Goal: Transaction & Acquisition: Book appointment/travel/reservation

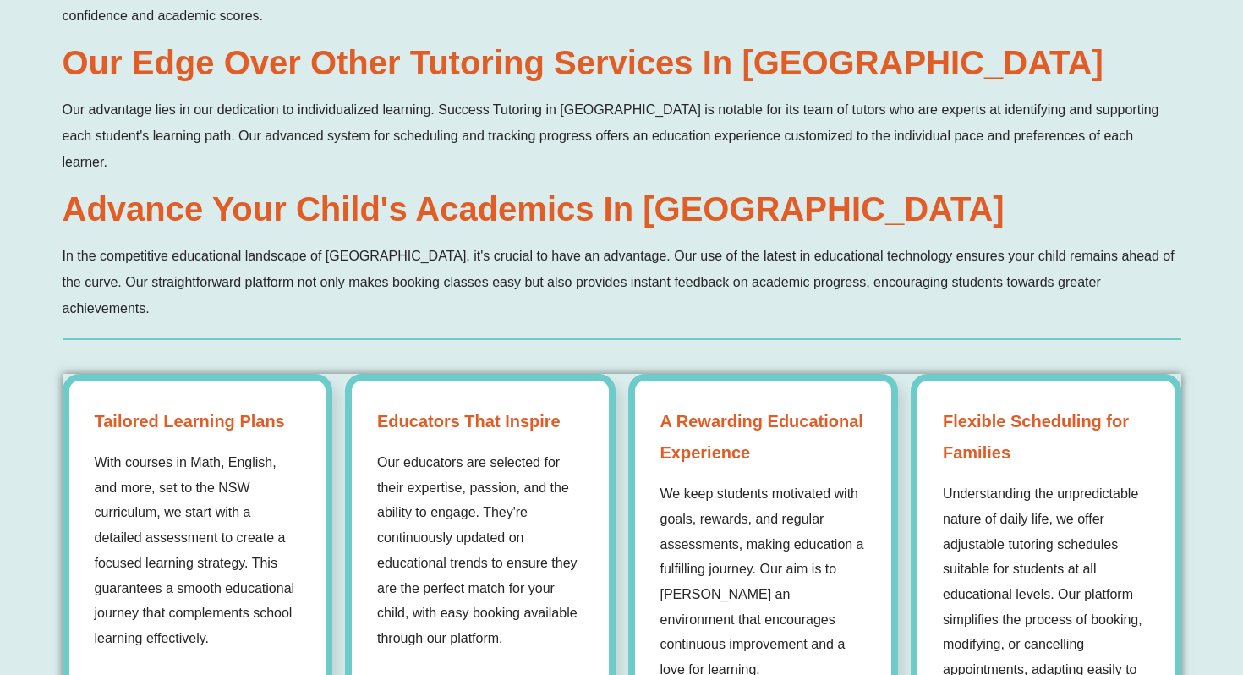
scroll to position [1254, 0]
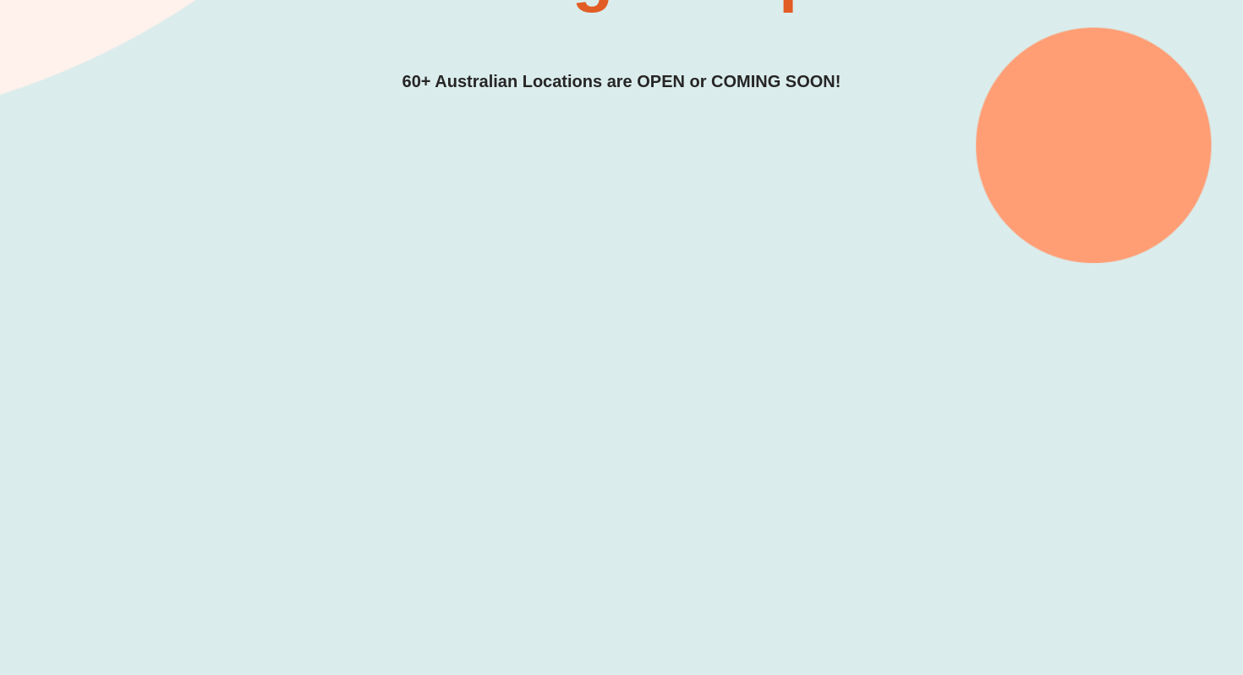
scroll to position [344, 0]
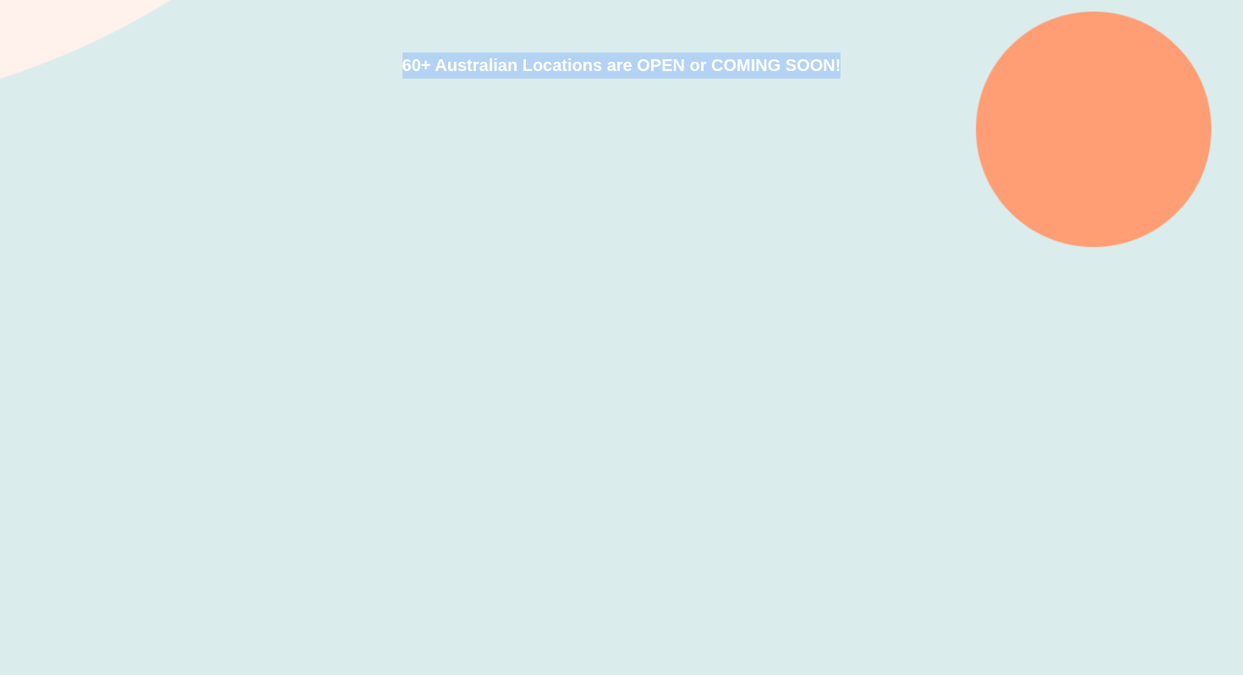
drag, startPoint x: 1176, startPoint y: 364, endPoint x: 1134, endPoint y: 129, distance: 239.7
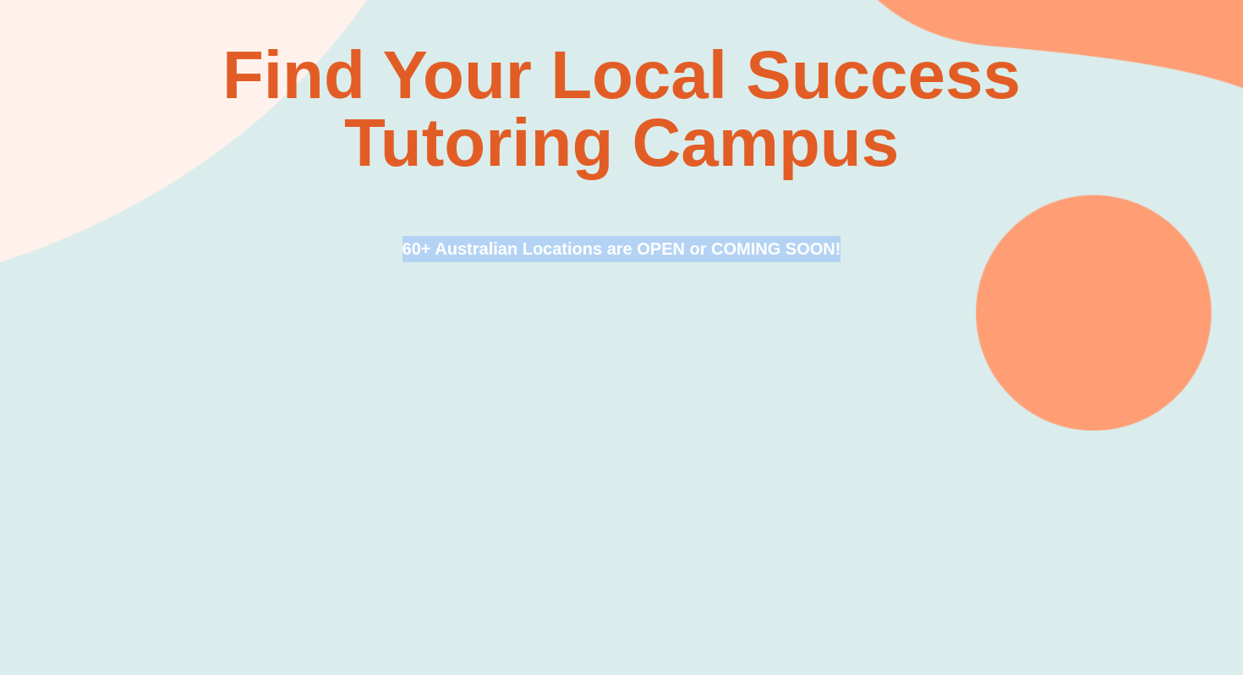
scroll to position [0, 0]
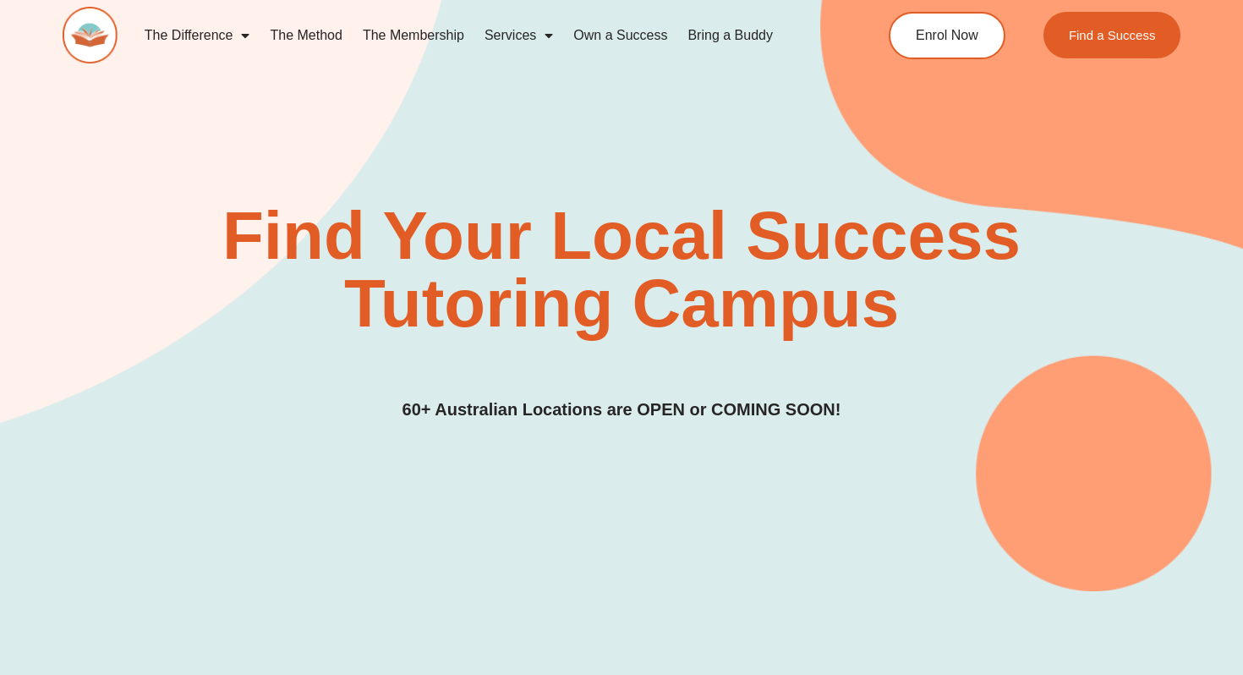
click at [952, 139] on div "Find Your Local Success Tutoring Campus 60+ Australian Locations are OPEN or CO…" at bounding box center [622, 262] width 1119 height 657
click at [1115, 43] on link "Find a Success" at bounding box center [1113, 35] width 145 height 49
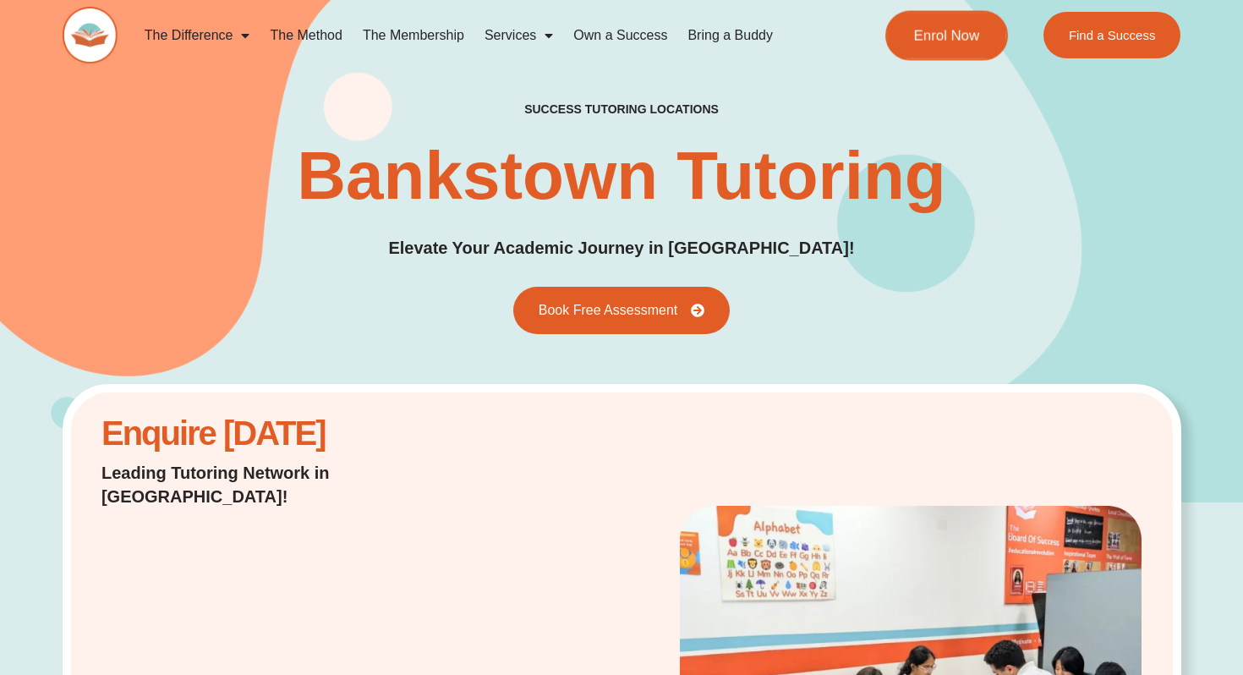
click at [917, 36] on span "Enrol Now" at bounding box center [947, 35] width 66 height 14
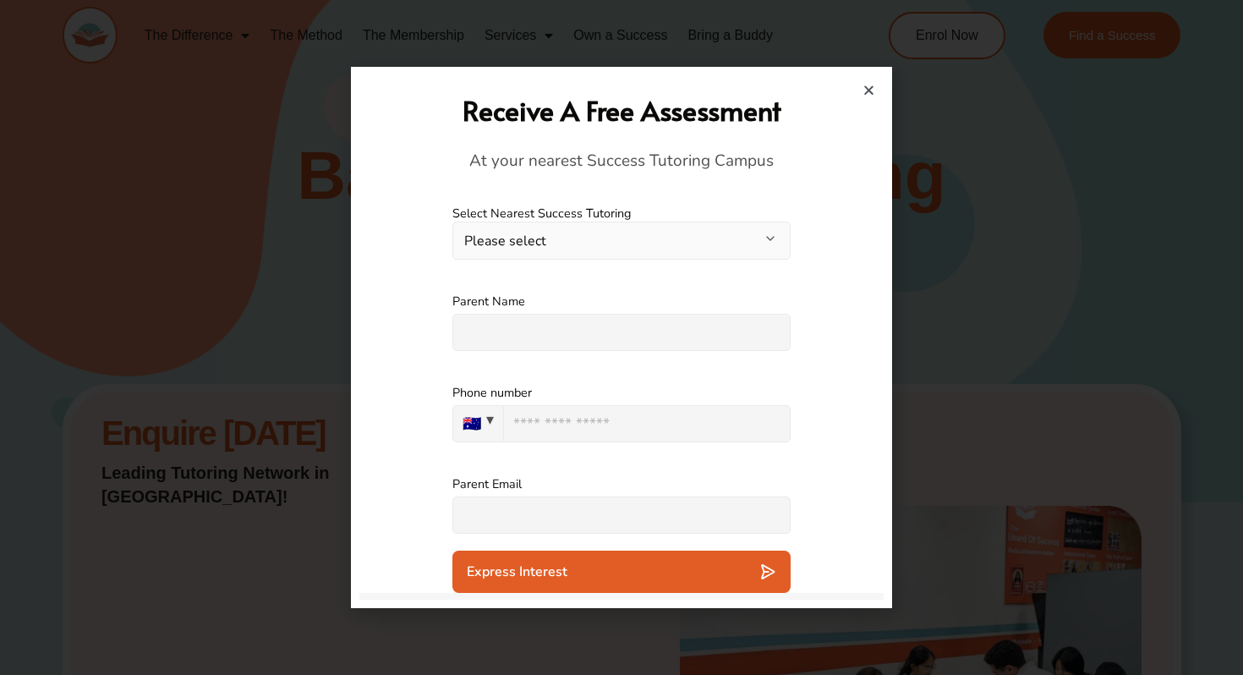
click at [643, 240] on button "Please select" at bounding box center [621, 241] width 338 height 38
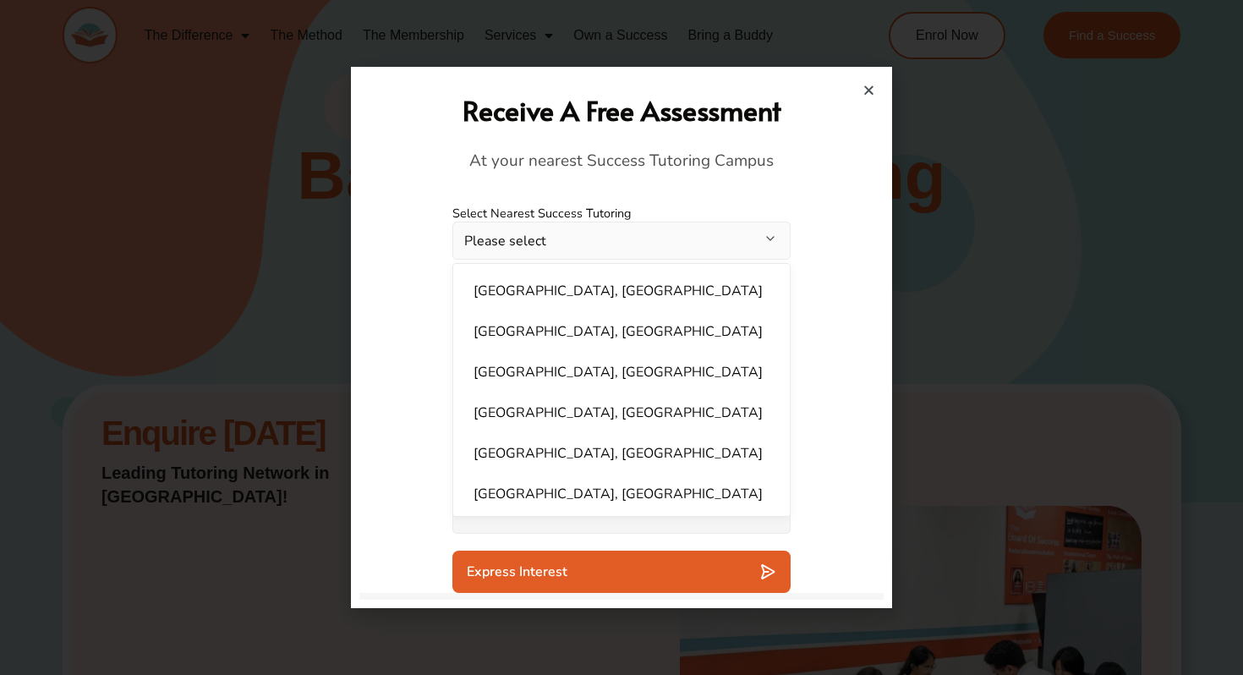
click at [643, 240] on button "Please select" at bounding box center [621, 241] width 338 height 38
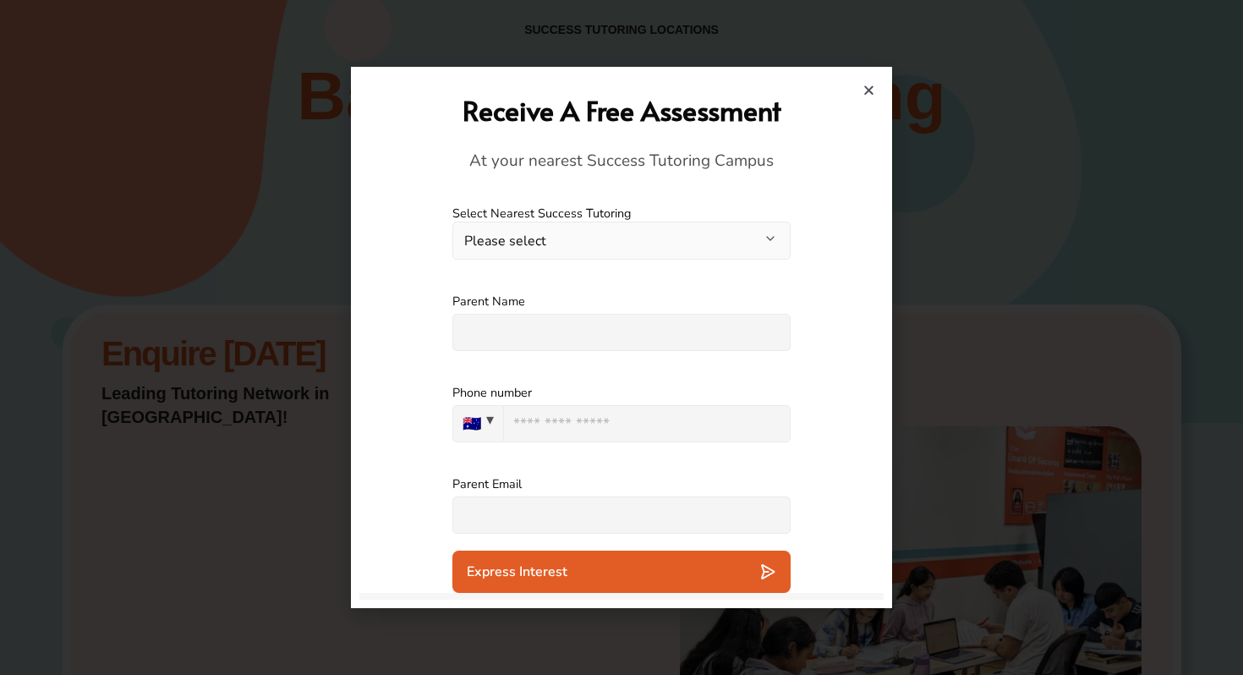
scroll to position [85, 0]
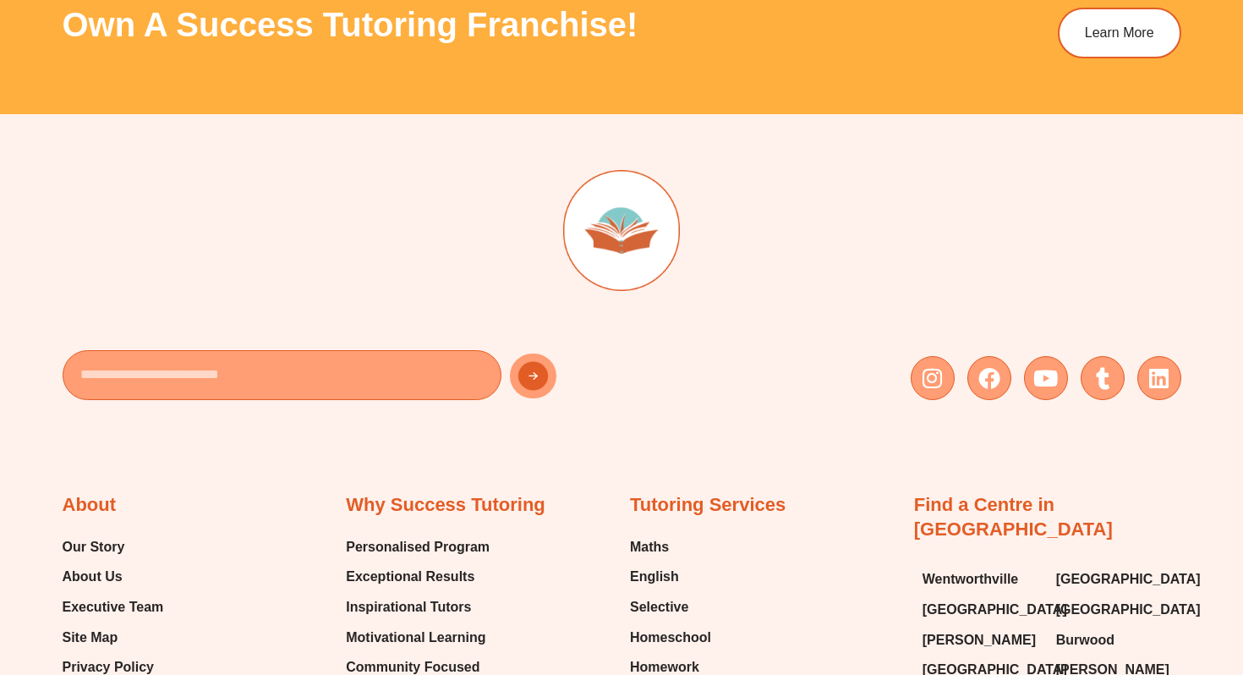
scroll to position [6228, 0]
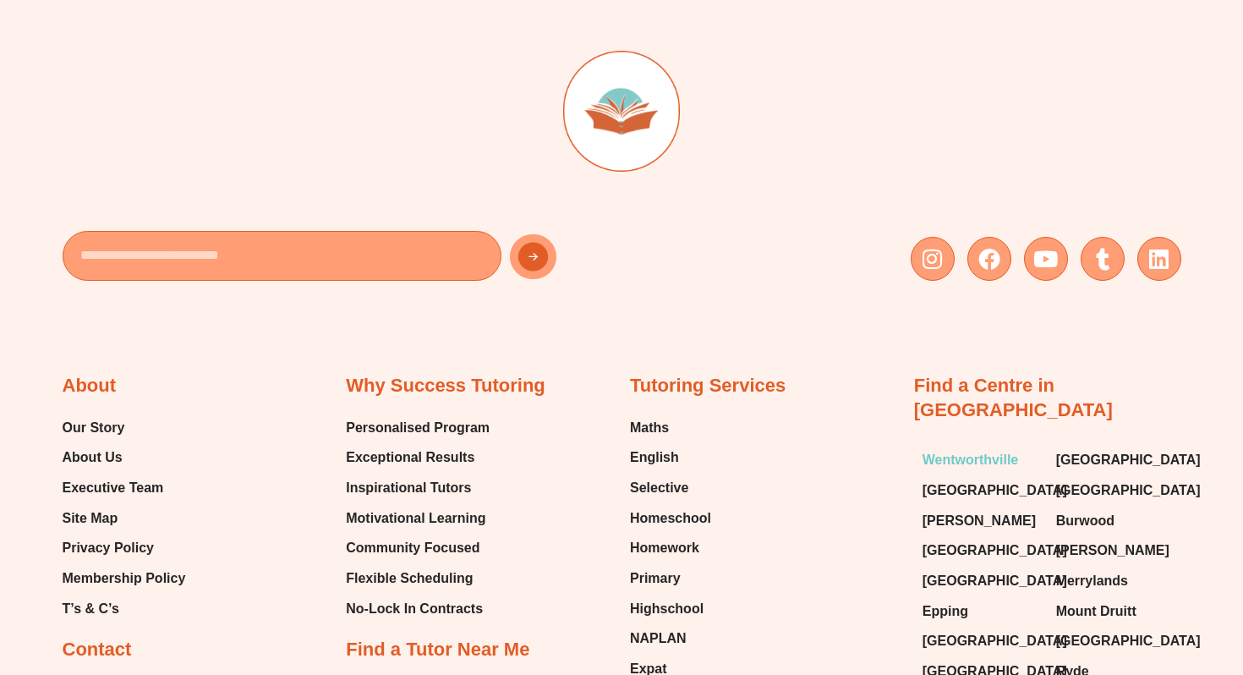
click at [980, 447] on span "Wentworthville" at bounding box center [971, 459] width 96 height 25
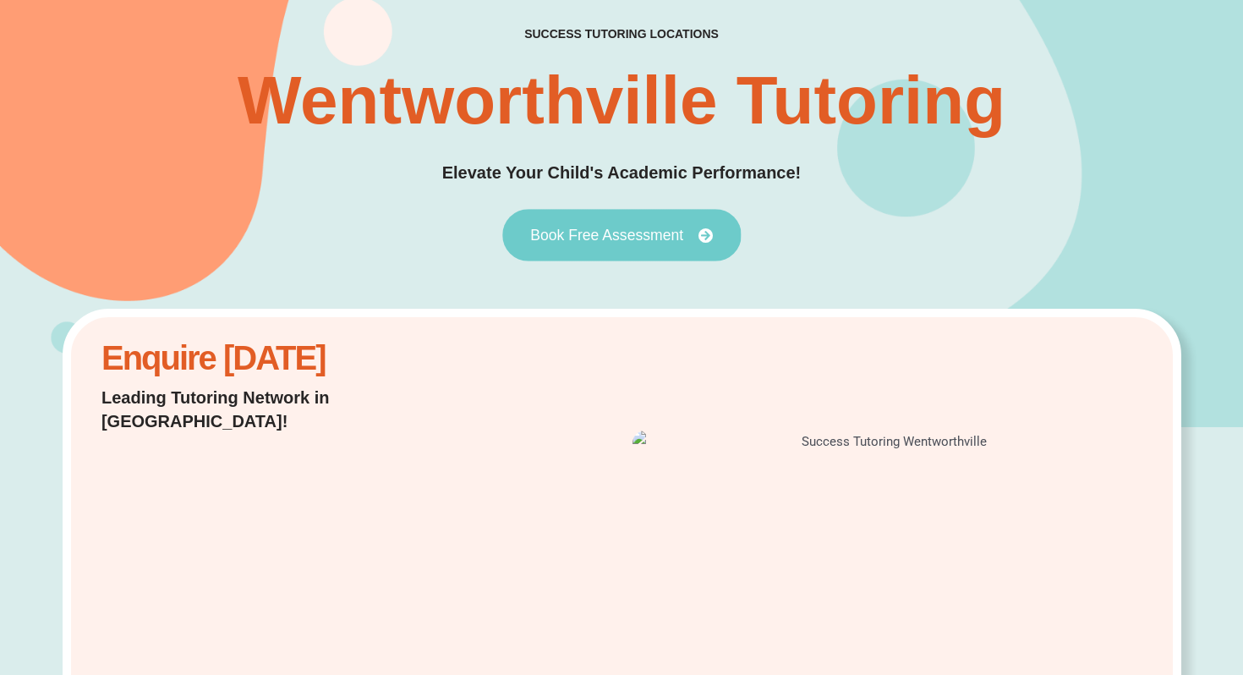
scroll to position [108, 0]
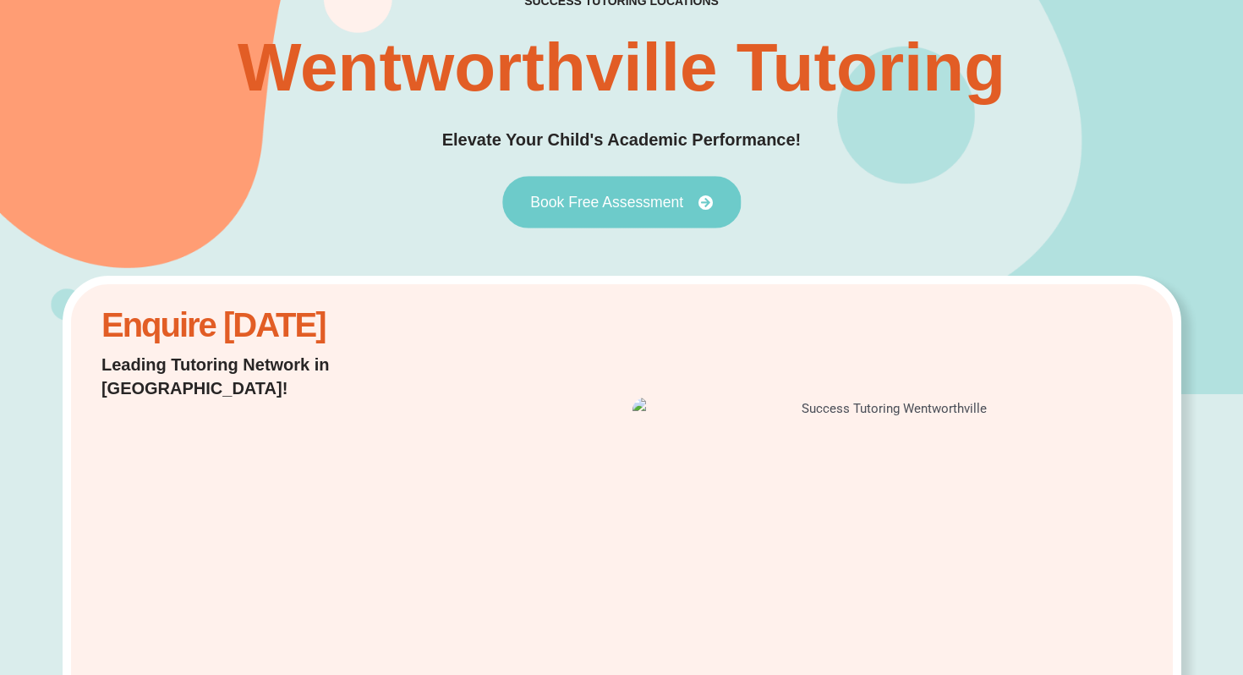
click at [641, 211] on link "Book Free Assessment" at bounding box center [621, 202] width 238 height 52
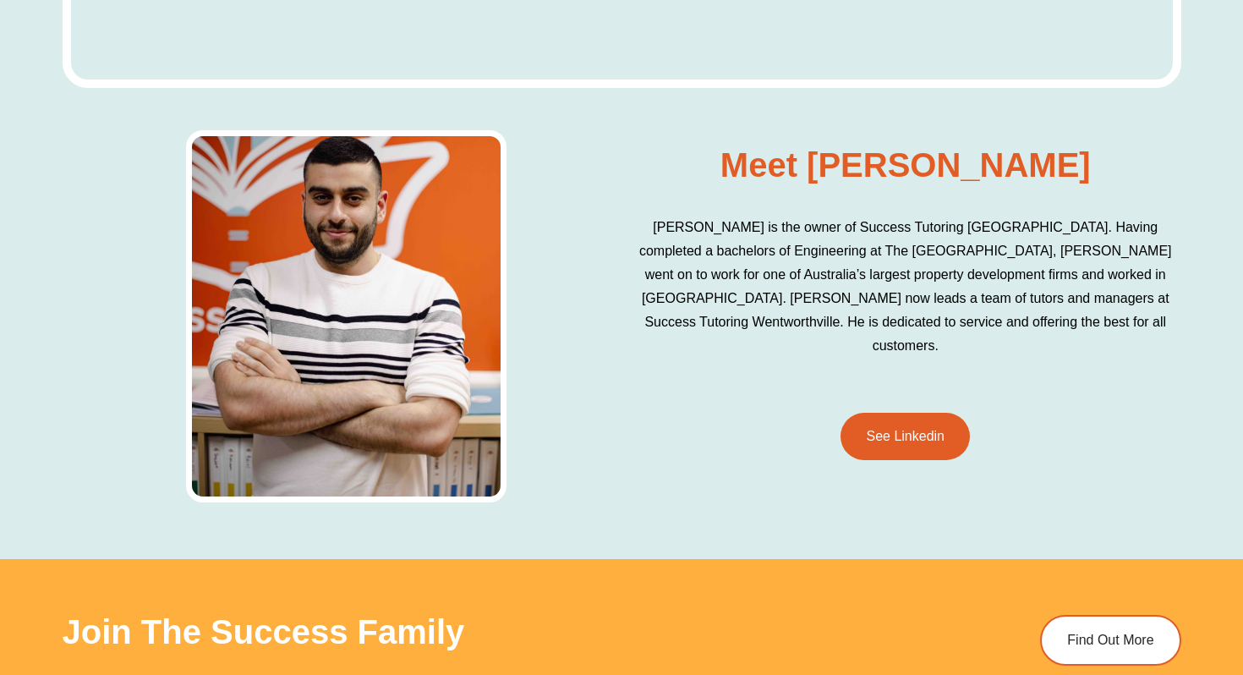
scroll to position [6845, 0]
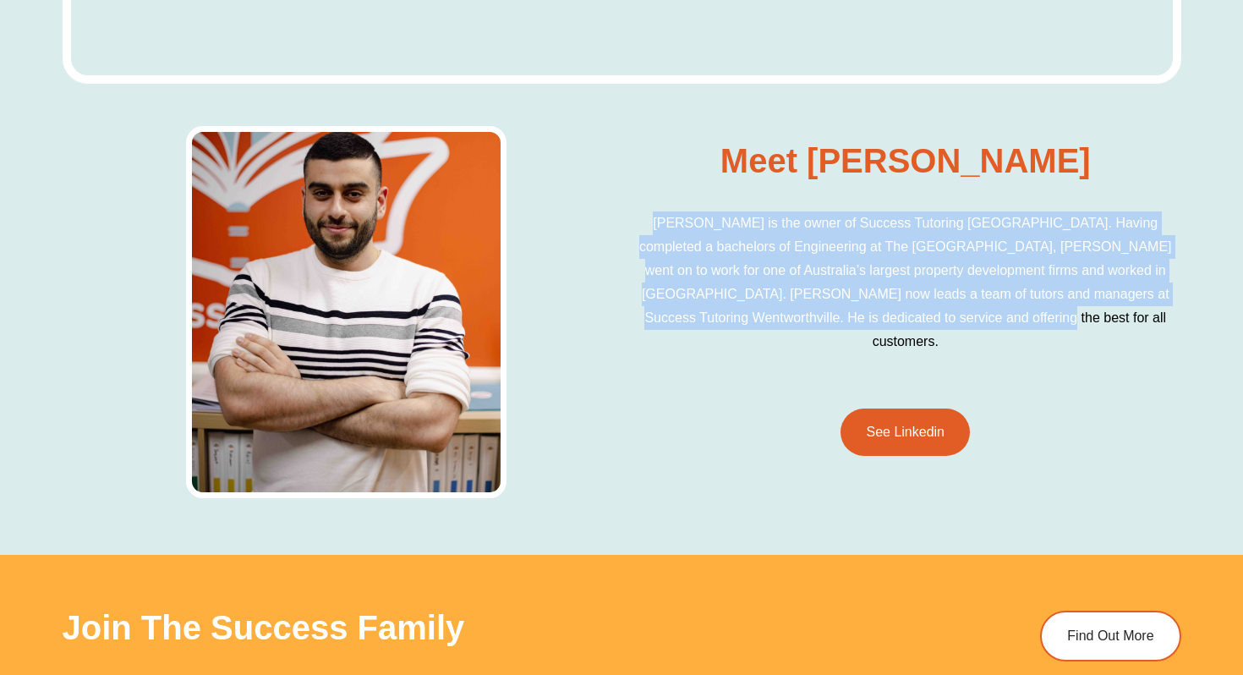
drag, startPoint x: 638, startPoint y: 179, endPoint x: 1066, endPoint y: 276, distance: 438.6
click at [1066, 276] on p "Fernand is the owner of Success Tutoring Wentworthville. Having completed a bac…" at bounding box center [905, 282] width 534 height 142
copy p "Fernand is the owner of Success Tutoring Wentworthville. Having completed a bac…"
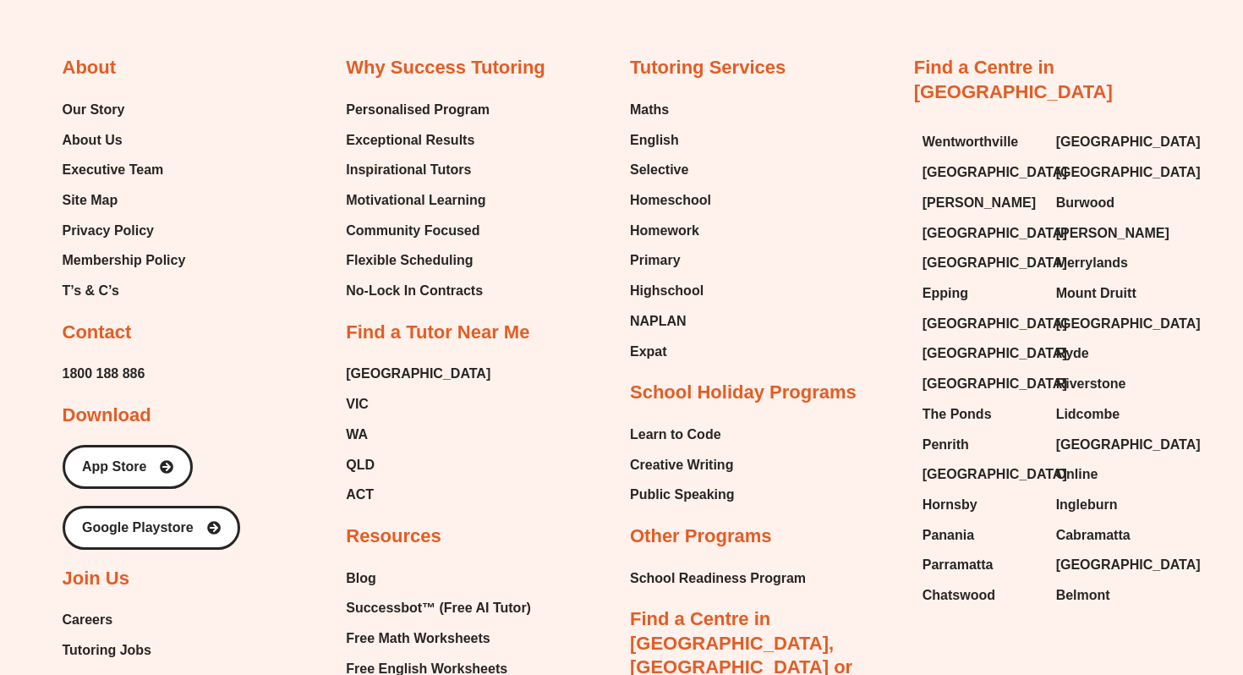
scroll to position [10370, 0]
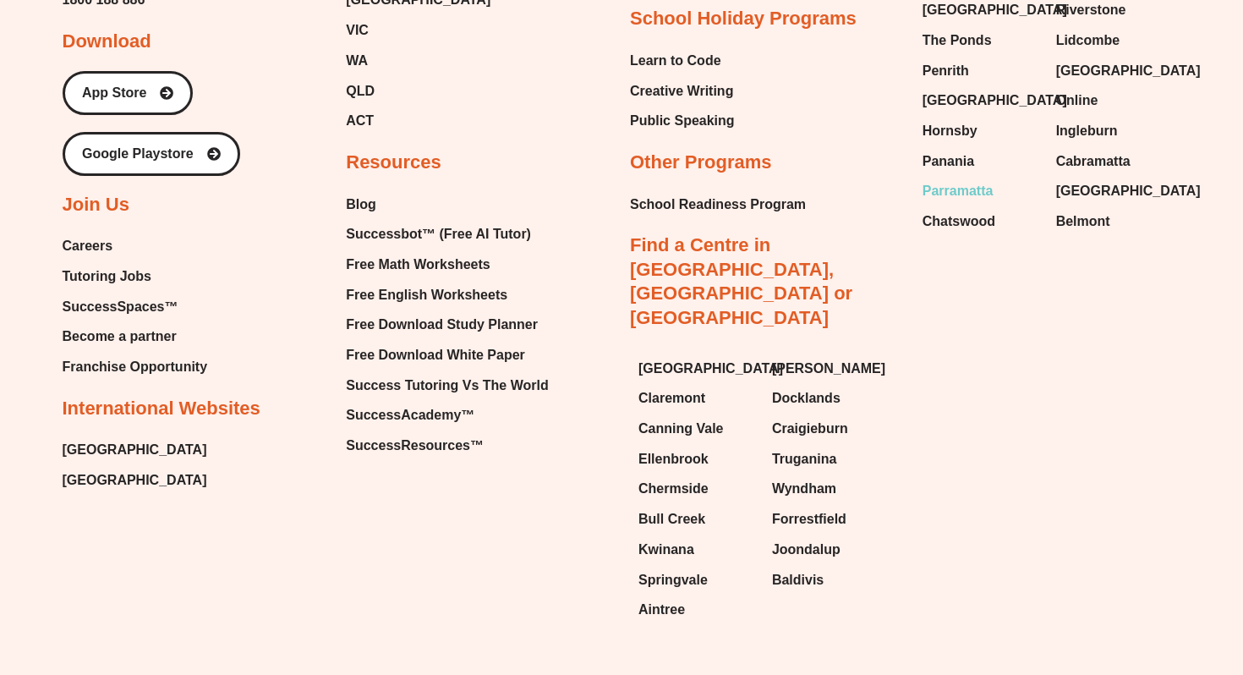
click at [946, 178] on span "Parramatta" at bounding box center [958, 190] width 71 height 25
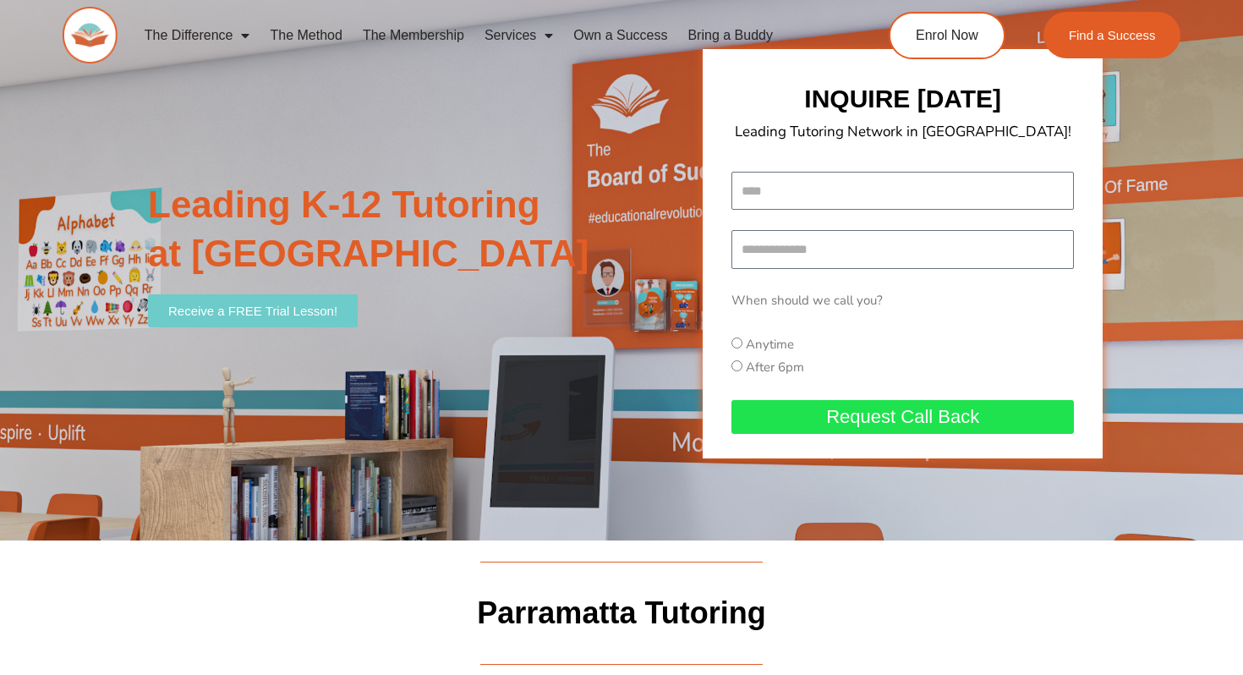
click at [299, 309] on span "Receive a FREE Trial Lesson!" at bounding box center [252, 310] width 169 height 13
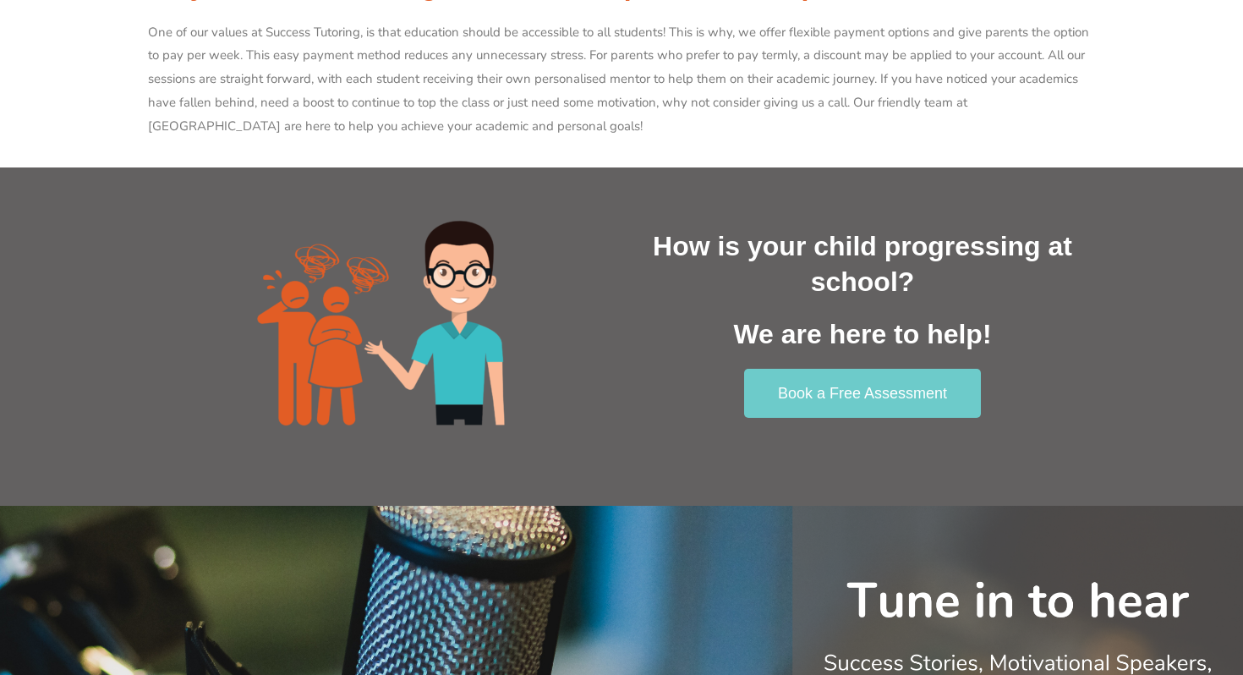
scroll to position [2820, 0]
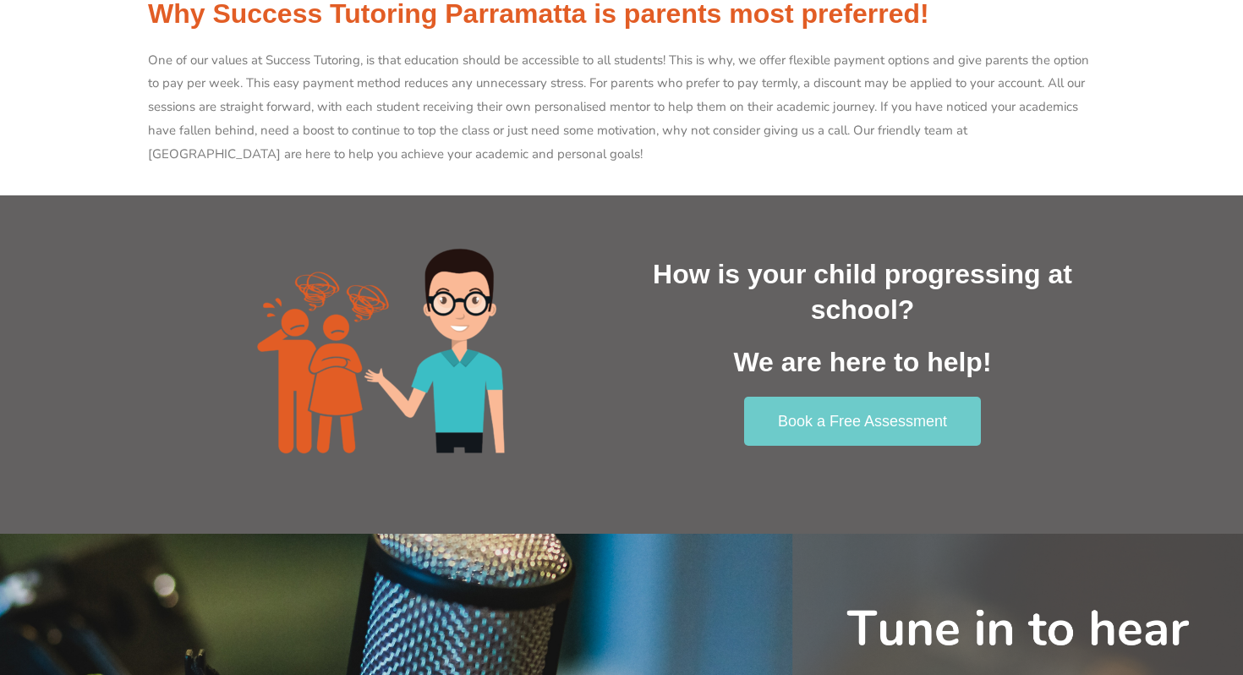
click at [835, 413] on span "Book a Free Assessment" at bounding box center [862, 420] width 172 height 15
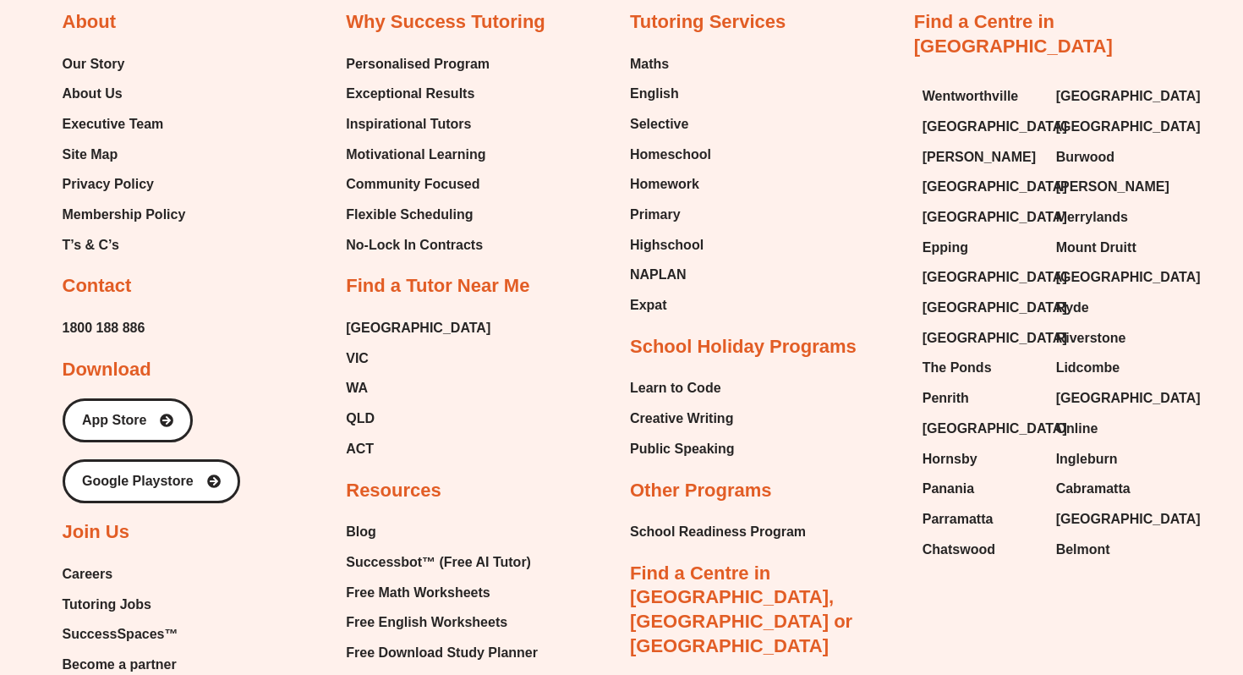
scroll to position [6280, 0]
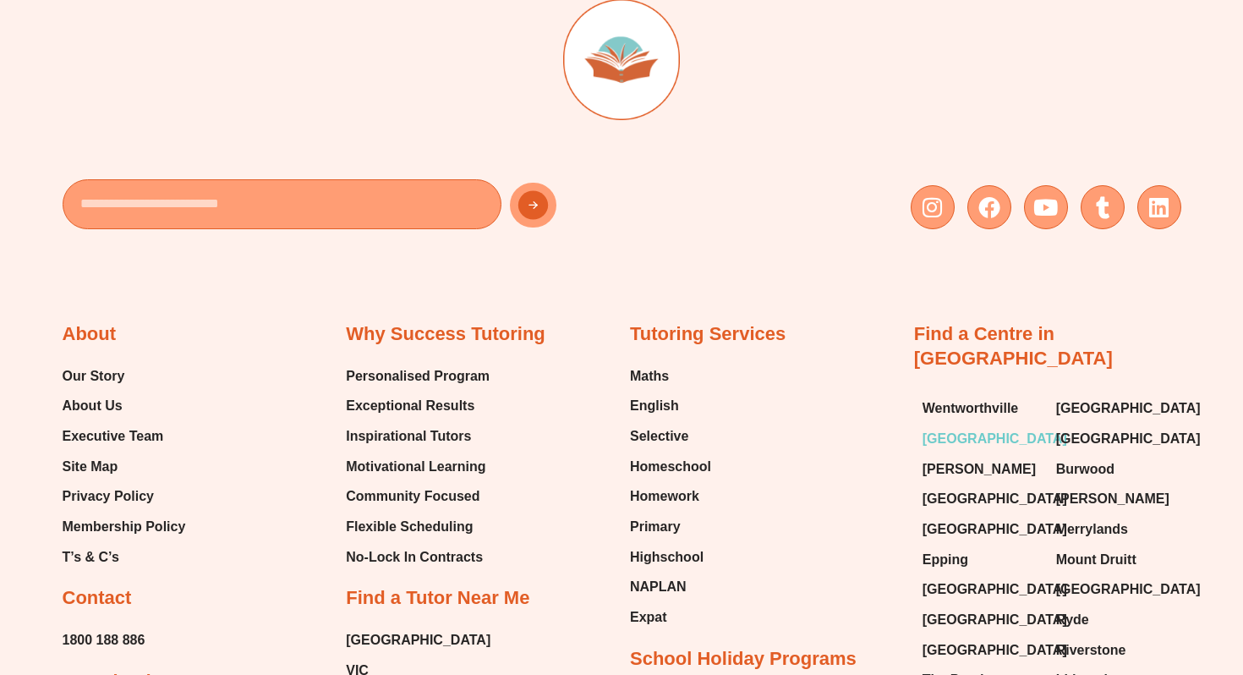
click at [964, 426] on span "[GEOGRAPHIC_DATA]" at bounding box center [995, 438] width 145 height 25
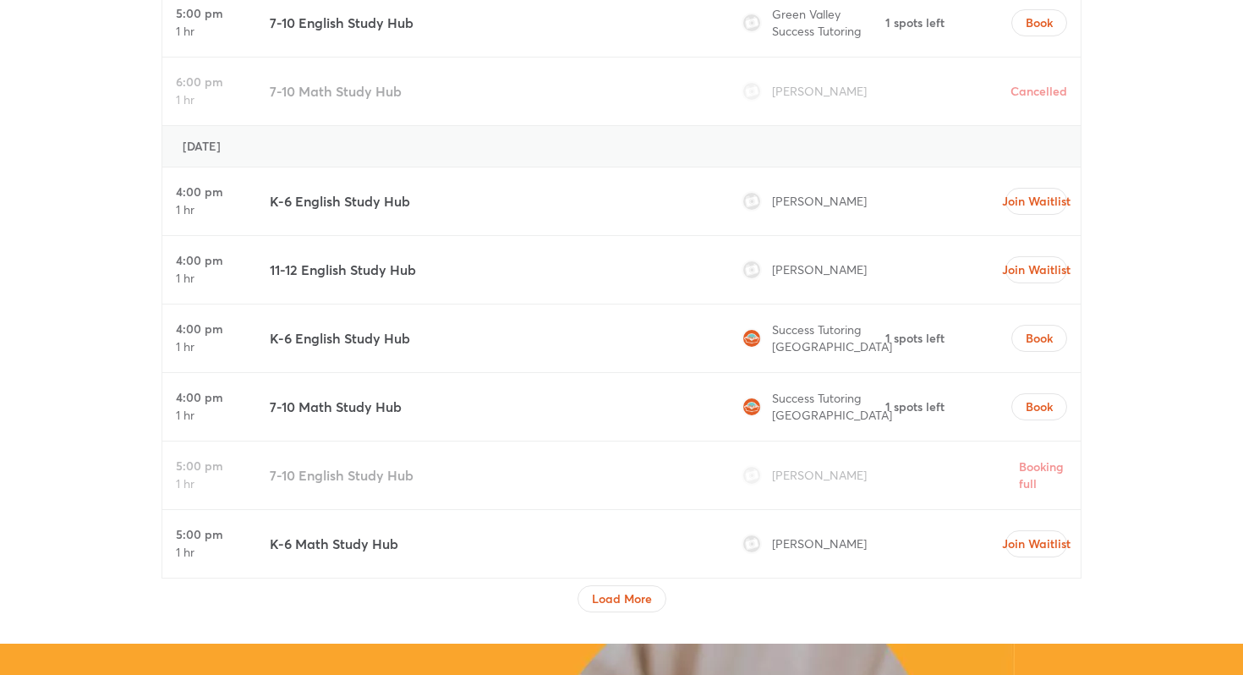
scroll to position [2647, 0]
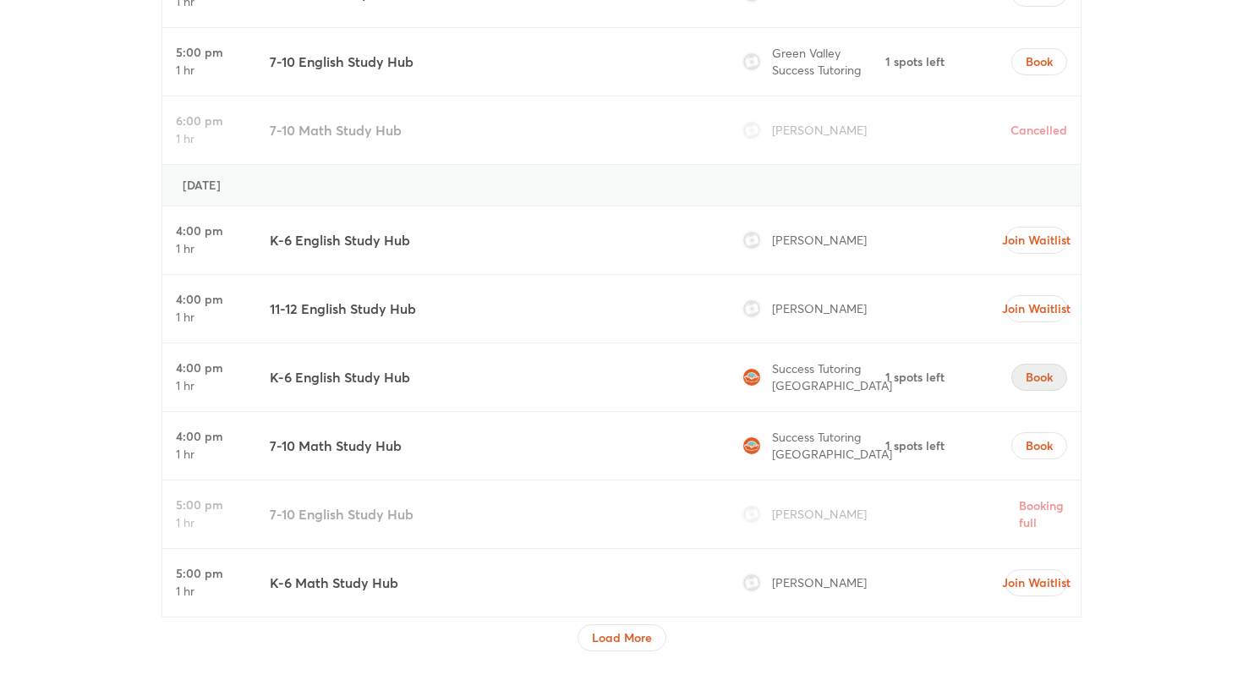
click at [1042, 369] on span "Book" at bounding box center [1039, 377] width 27 height 17
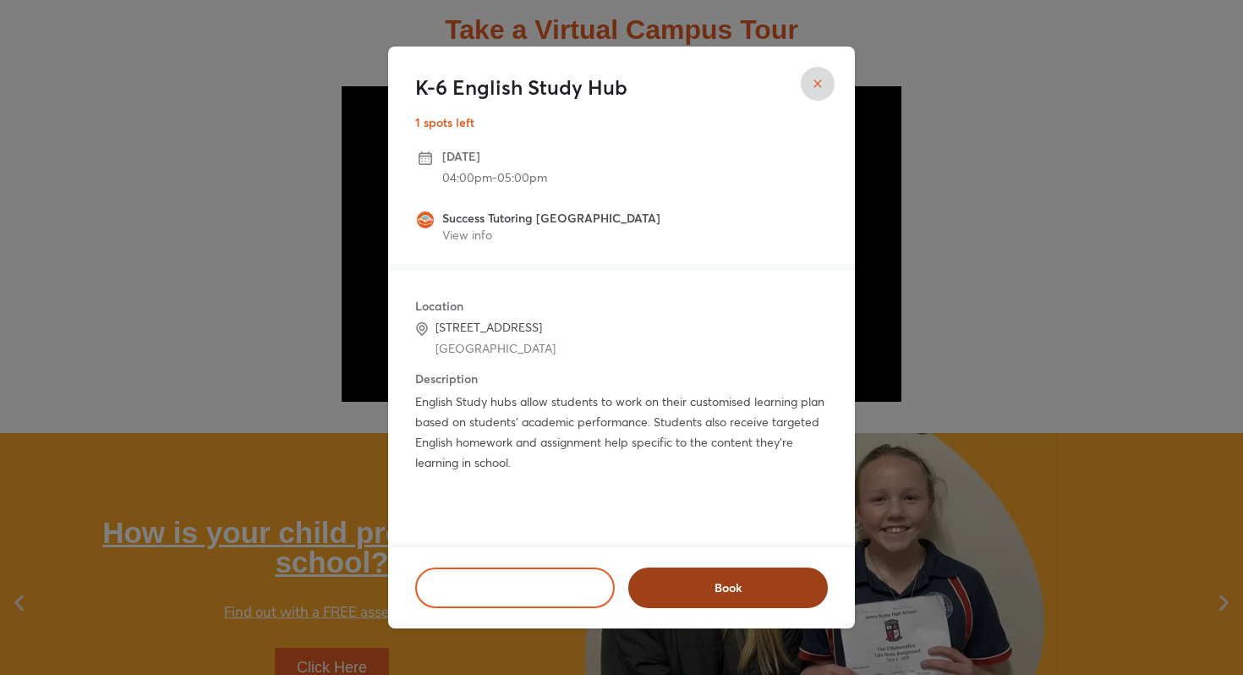
click at [785, 567] on button "Book" at bounding box center [728, 587] width 200 height 41
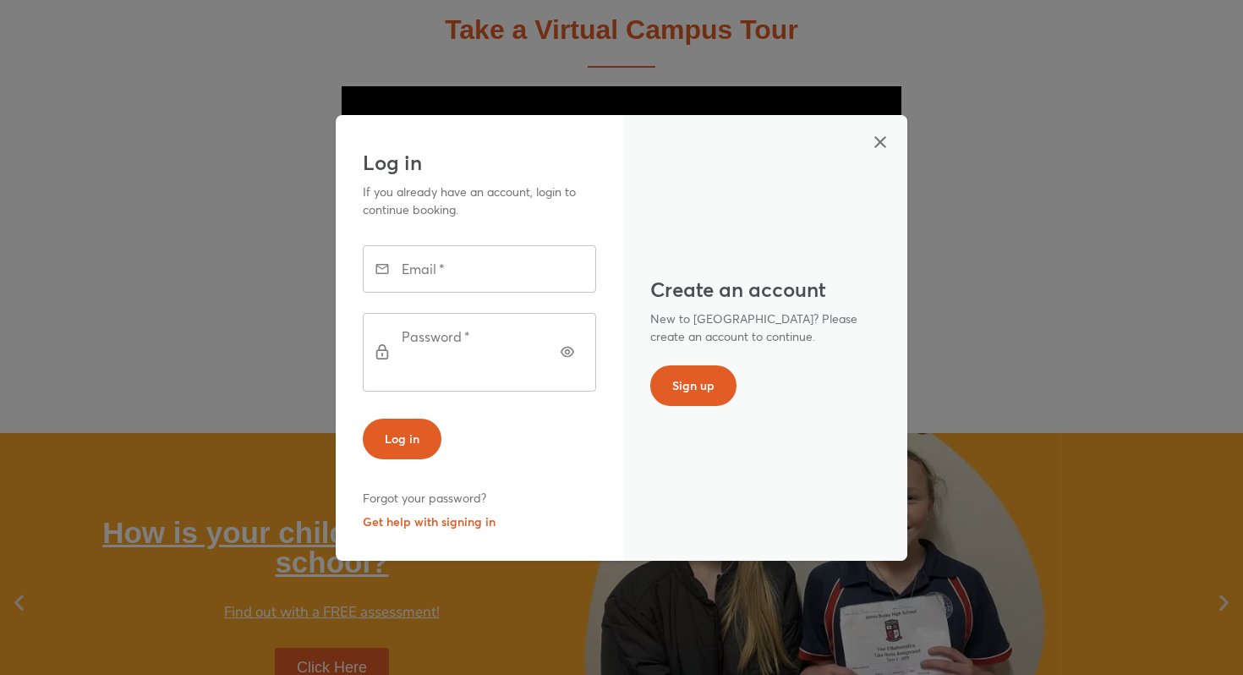
type input "**********"
click at [876, 142] on button "button" at bounding box center [880, 142] width 41 height 41
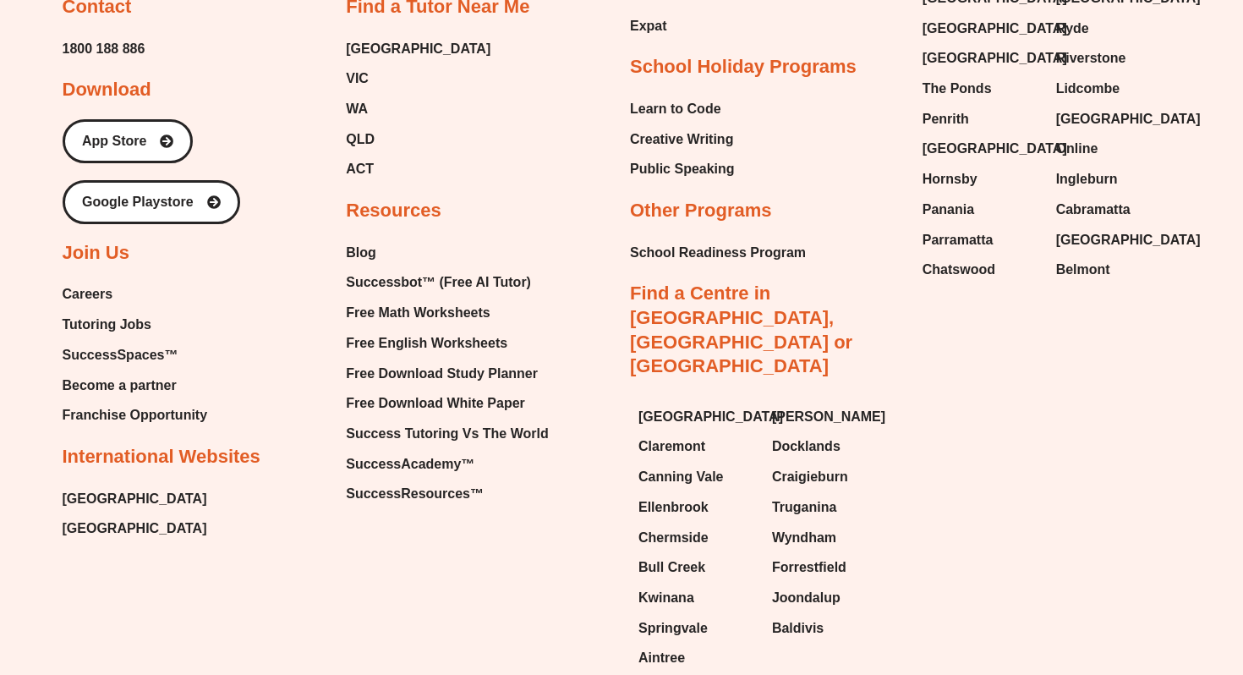
scroll to position [4089, 0]
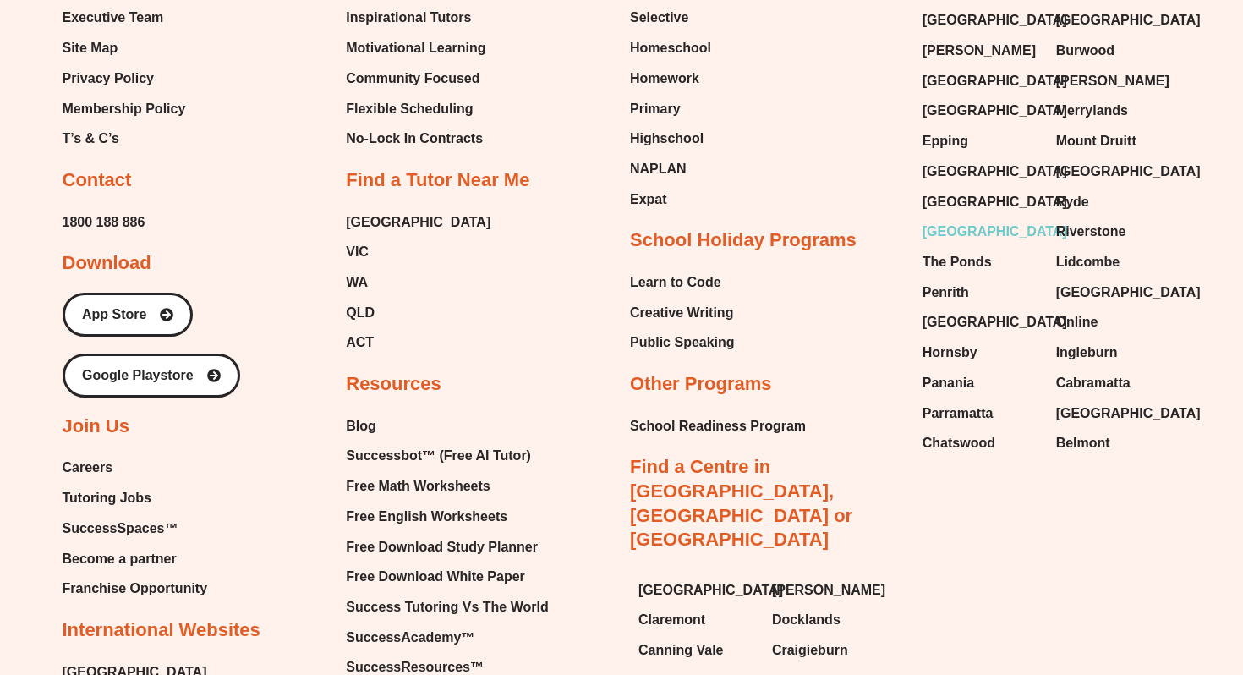
click at [977, 219] on span "[GEOGRAPHIC_DATA]" at bounding box center [995, 231] width 145 height 25
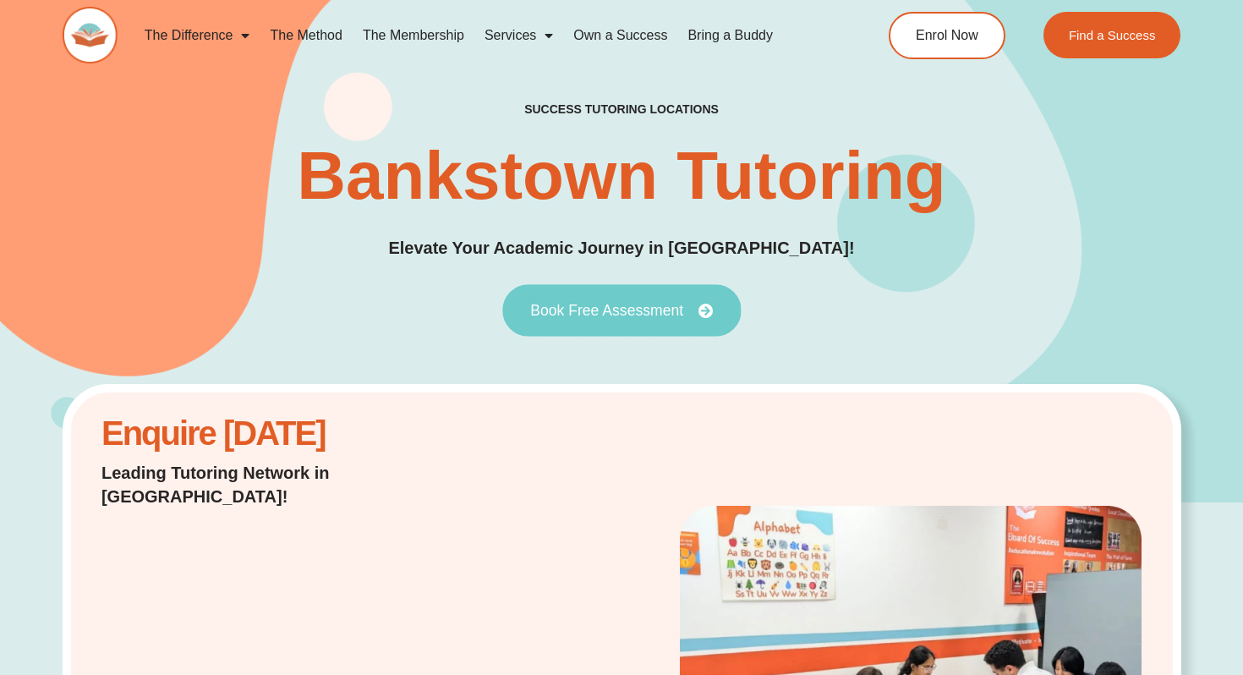
click at [676, 312] on span "Book Free Assessment" at bounding box center [606, 310] width 153 height 15
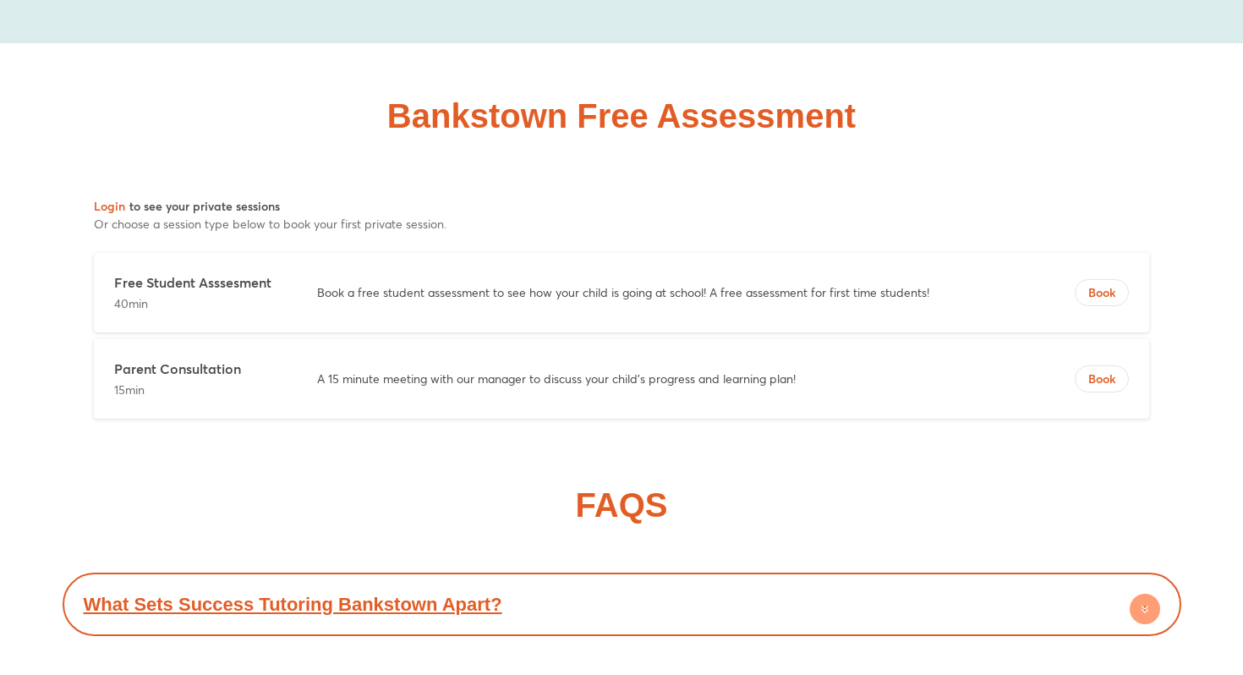
scroll to position [8833, 0]
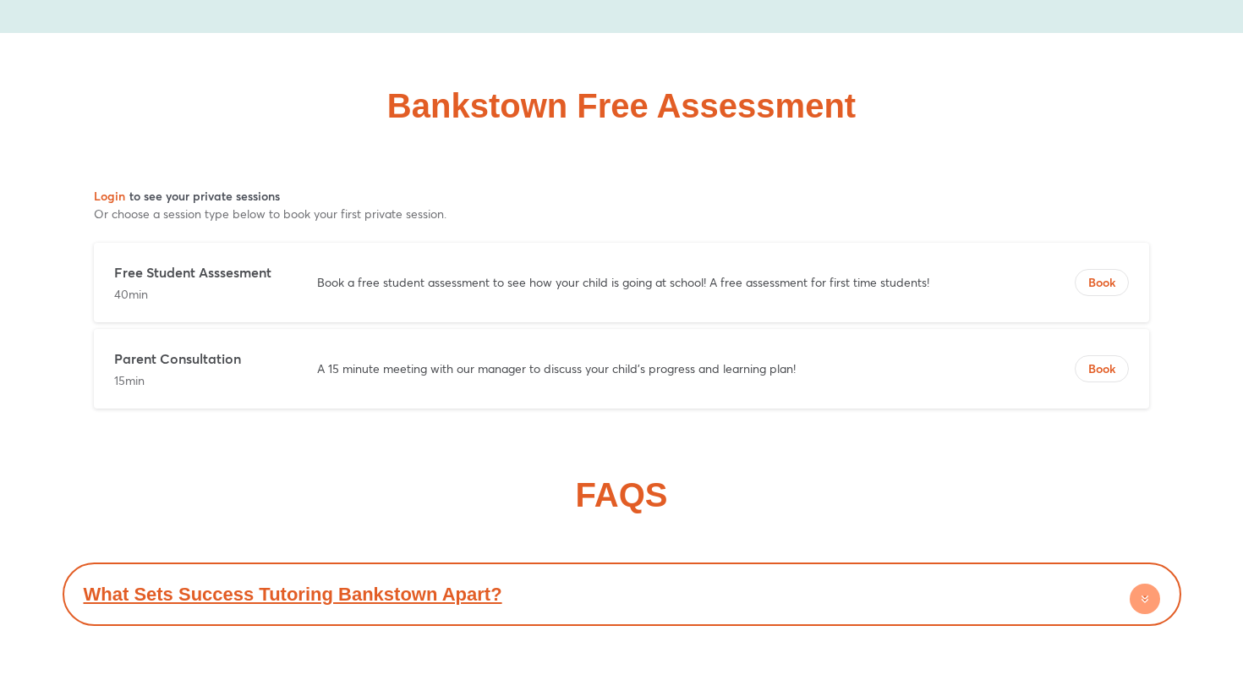
click at [1038, 243] on div "Free Student Asssesment 40min Book a free student assessment to see how your ch…" at bounding box center [621, 282] width 1055 height 79
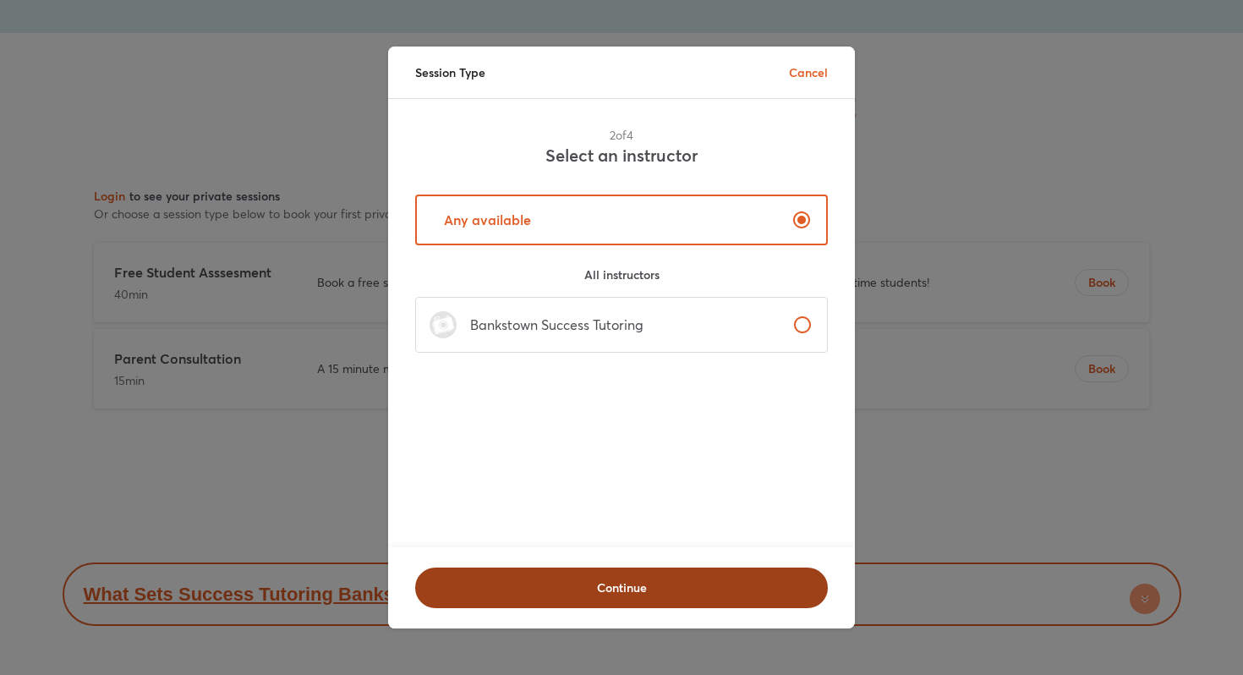
click at [694, 583] on span "Continue" at bounding box center [621, 587] width 369 height 17
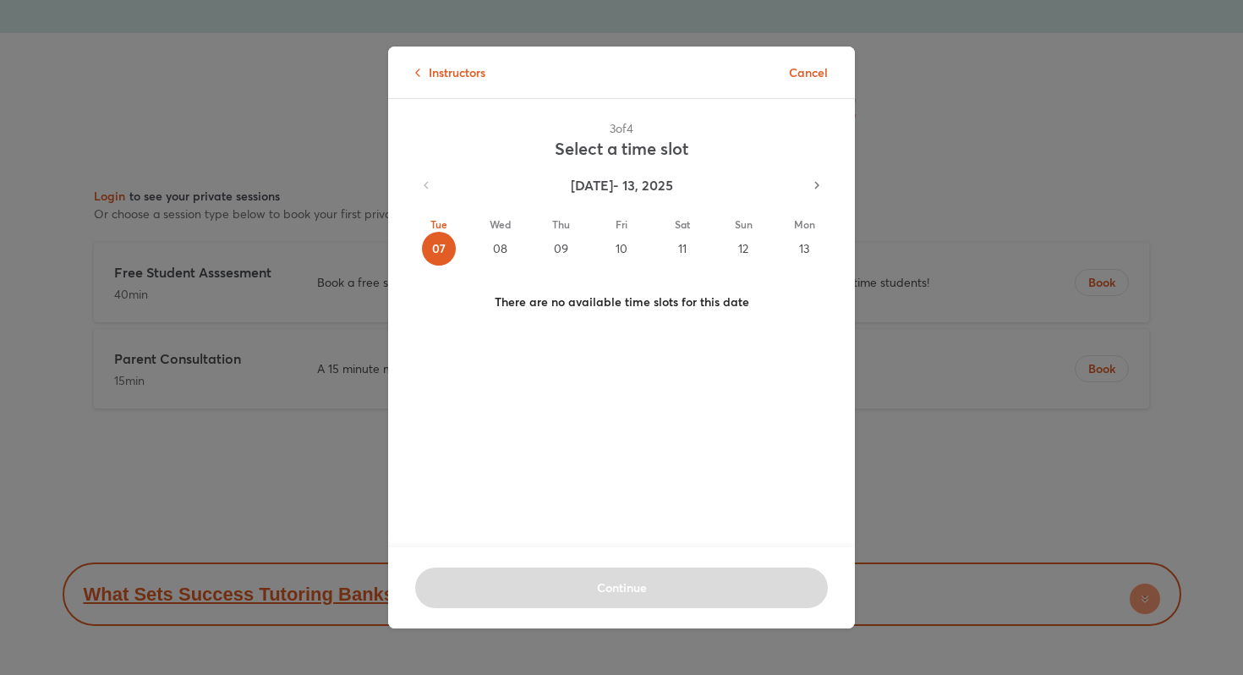
click at [631, 243] on div "10" at bounding box center [622, 249] width 34 height 34
click at [533, 247] on button "Thu 09" at bounding box center [560, 241] width 61 height 76
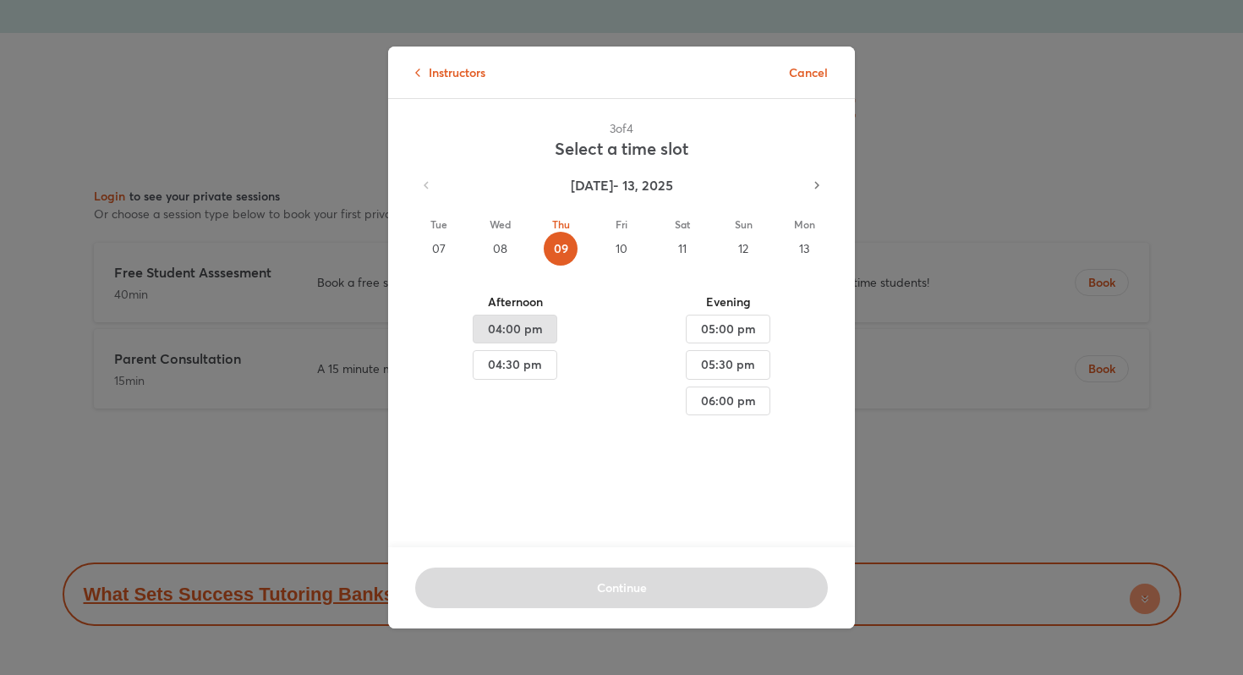
click at [507, 324] on span "04:00 pm" at bounding box center [515, 329] width 56 height 21
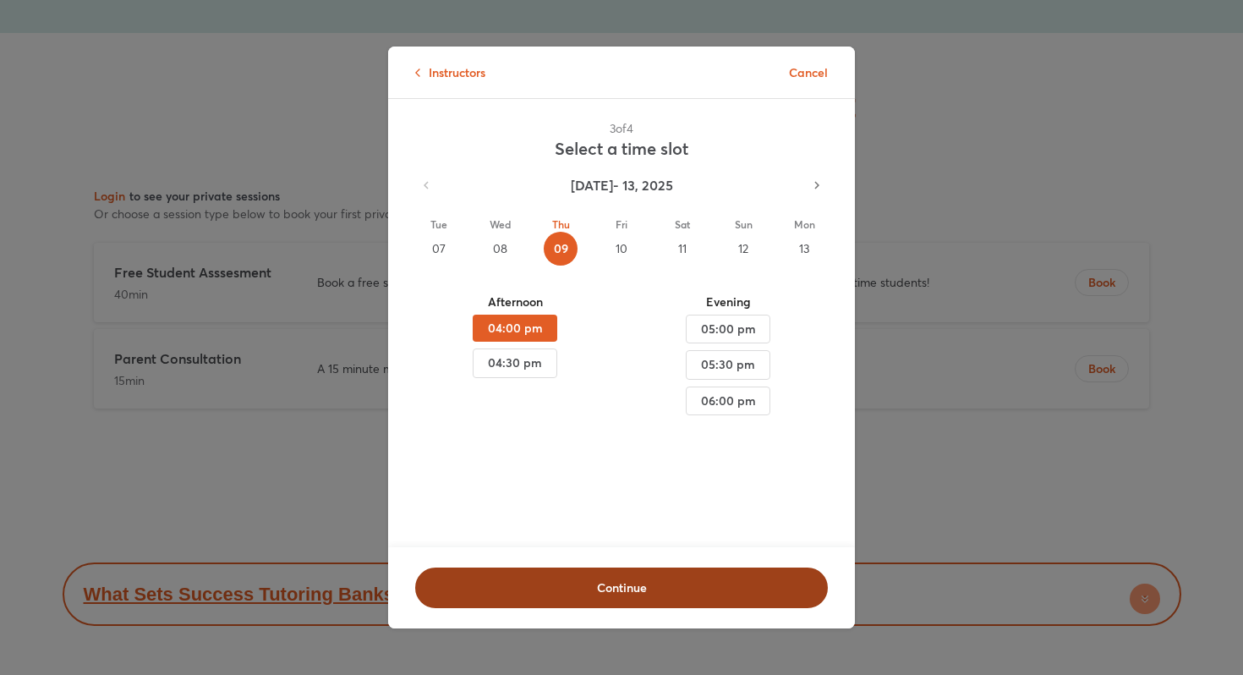
click at [568, 576] on button "Continue" at bounding box center [621, 587] width 413 height 41
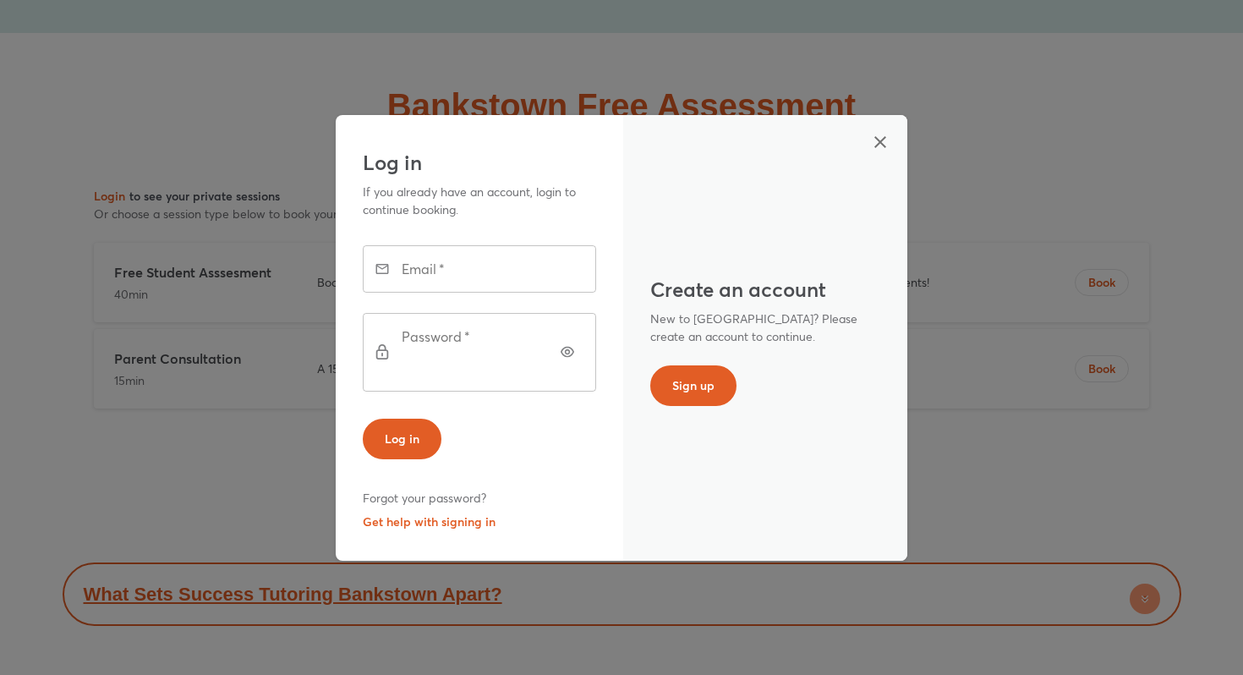
type input "**********"
click at [422, 419] on button "Log in" at bounding box center [402, 439] width 79 height 41
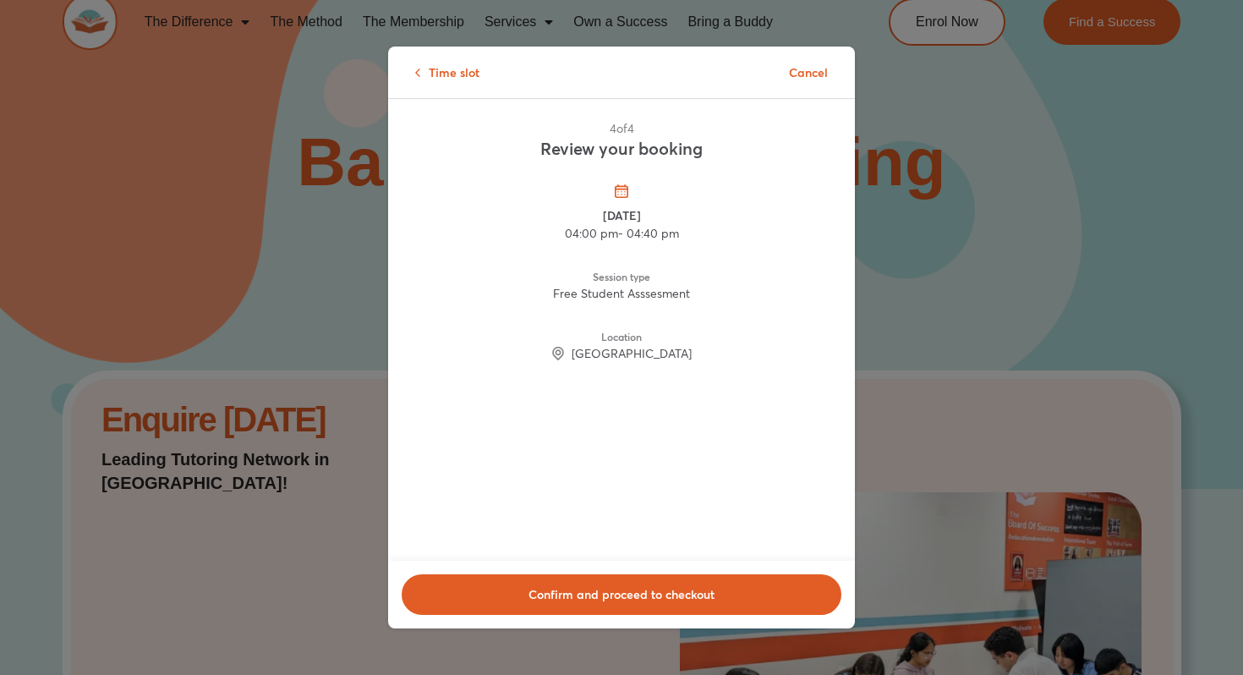
scroll to position [0, 0]
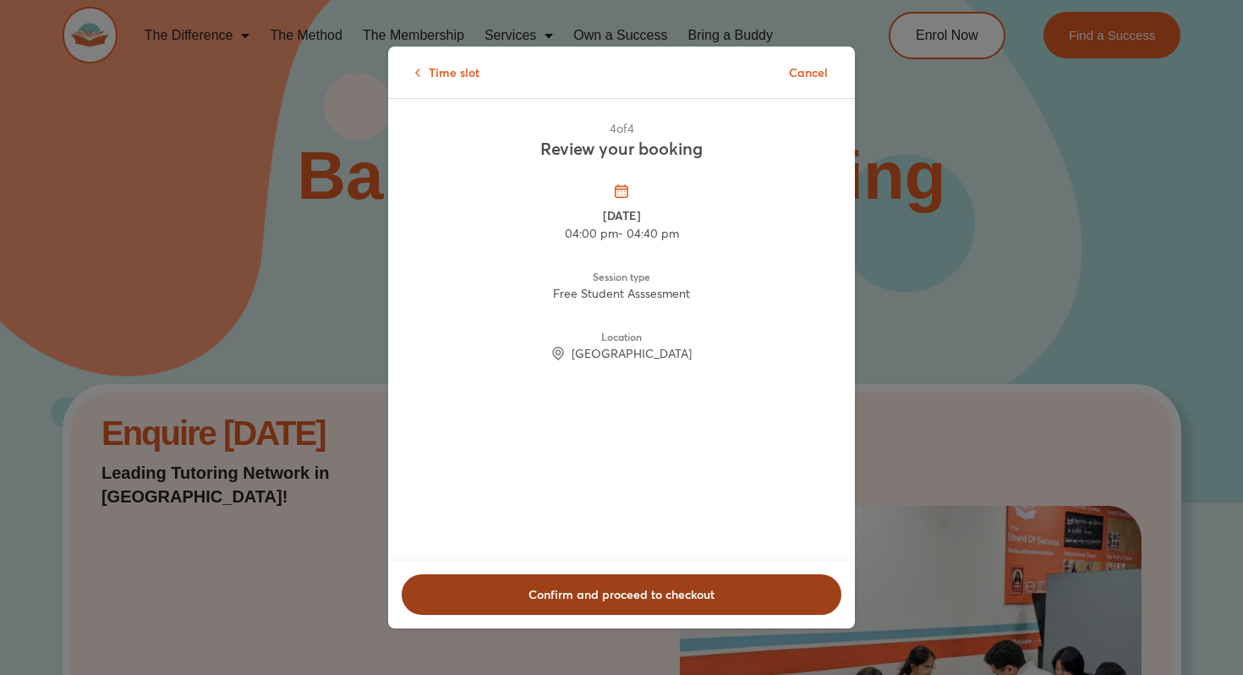
click at [601, 588] on span "Confirm and proceed to checkout" at bounding box center [622, 594] width 396 height 17
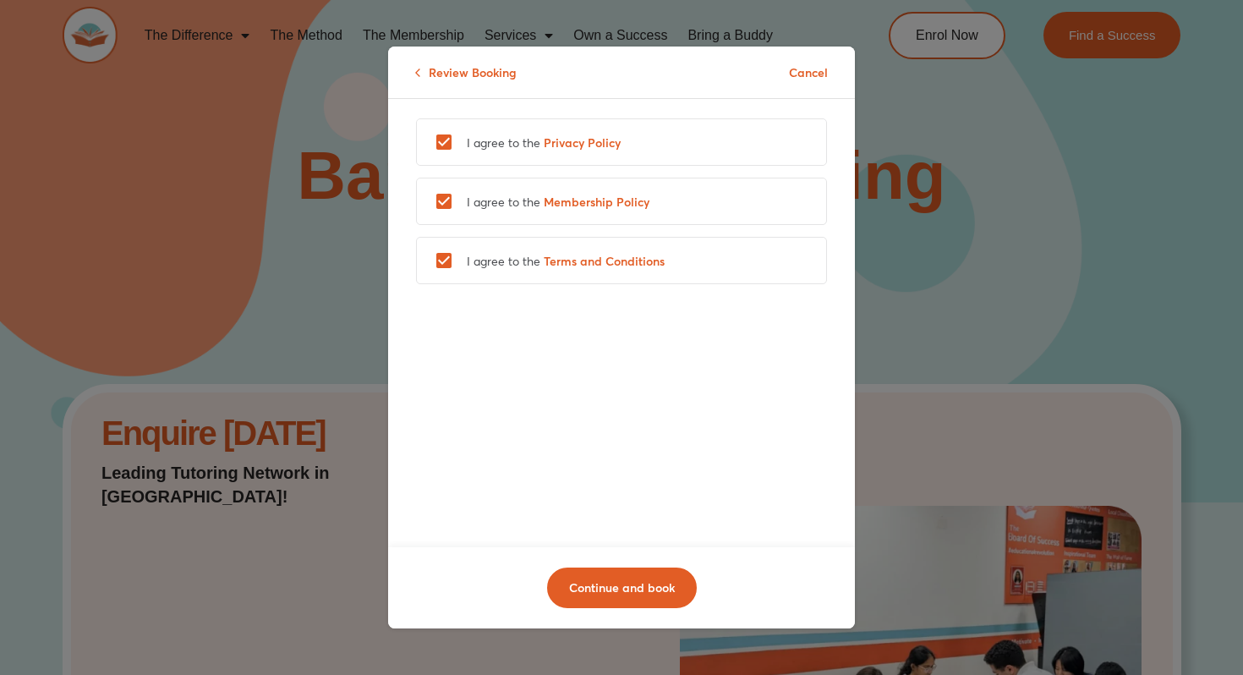
click at [639, 609] on div "Continue and book" at bounding box center [621, 587] width 467 height 81
click at [642, 576] on button "Continue and book" at bounding box center [622, 587] width 150 height 41
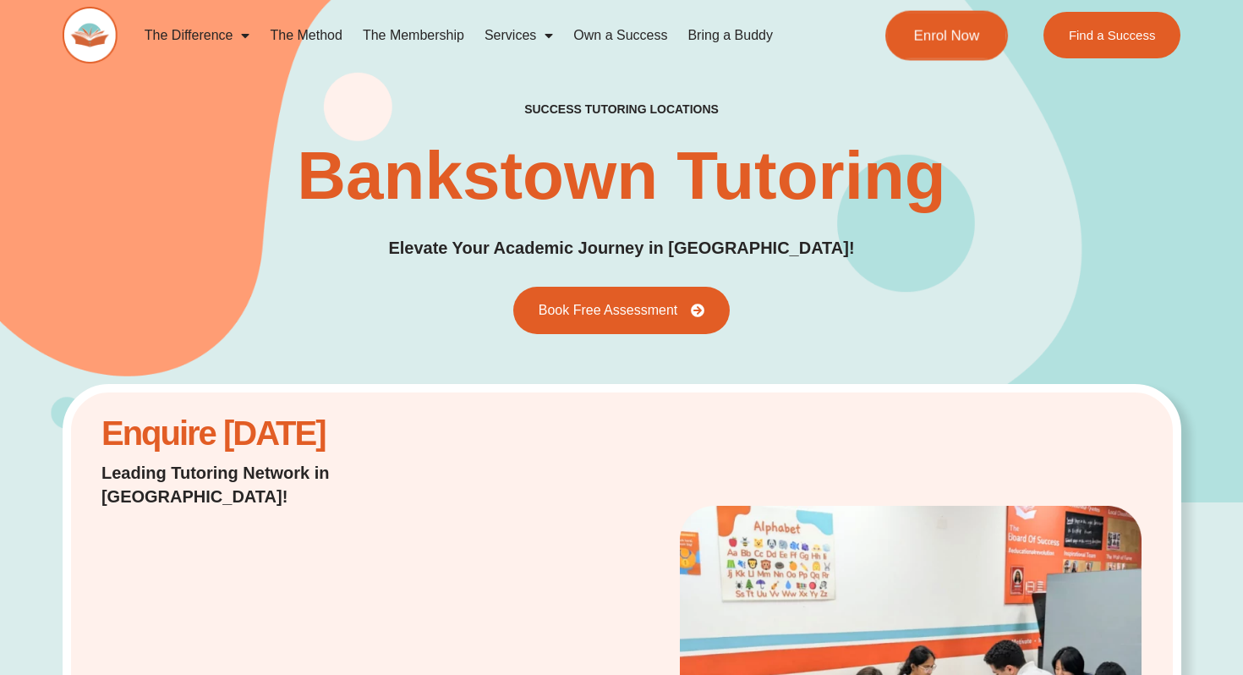
click at [981, 33] on link "Enrol Now" at bounding box center [946, 35] width 123 height 50
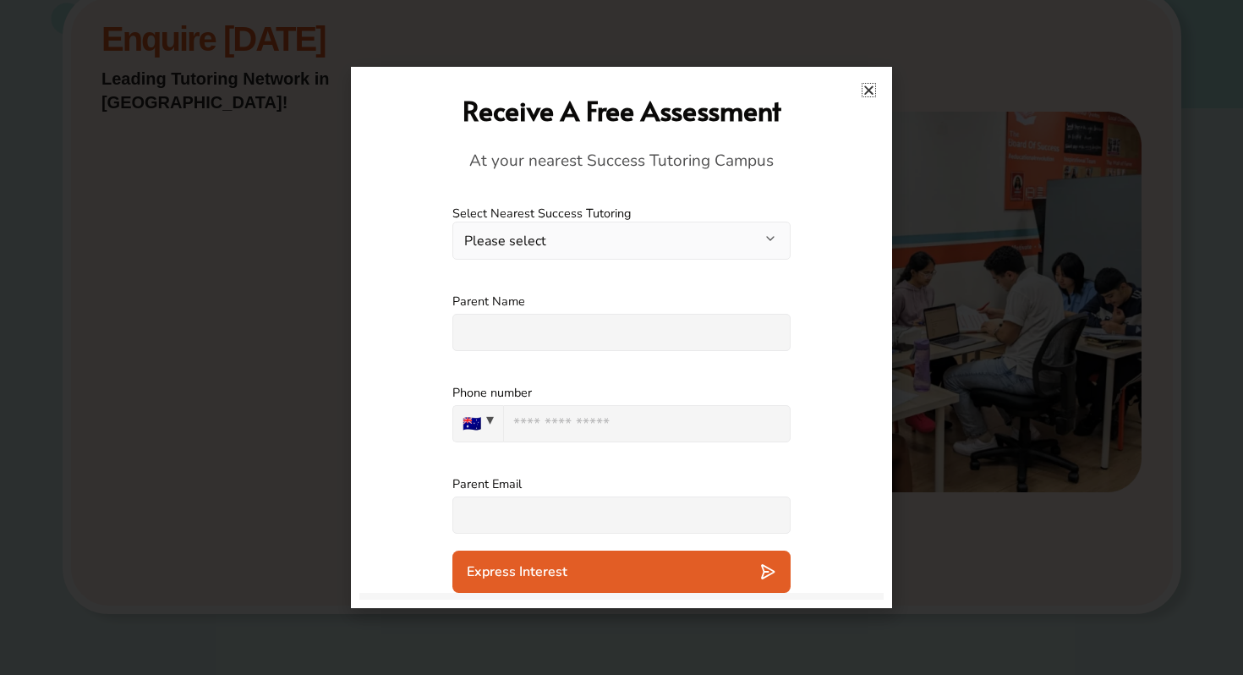
scroll to position [397, 0]
